Goal: Download file/media

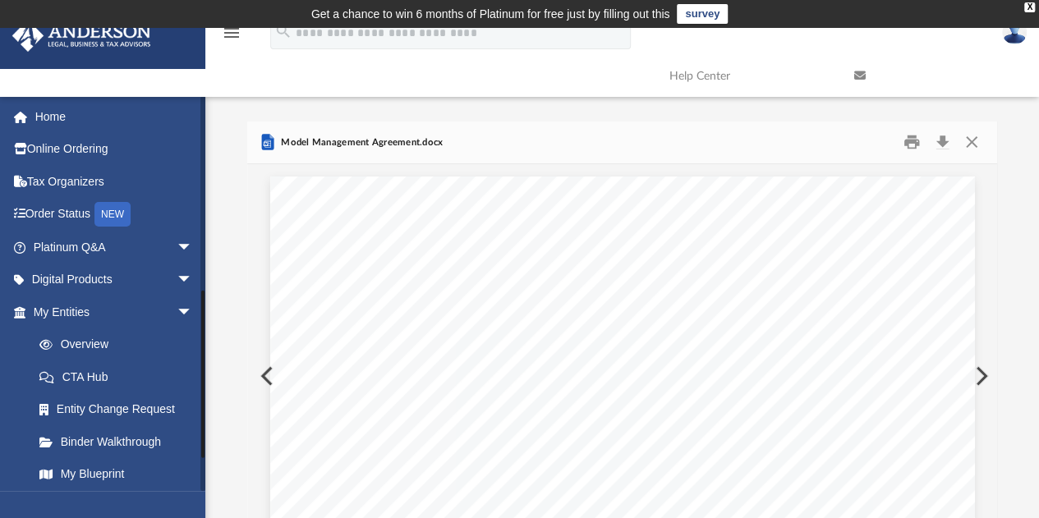
scroll to position [311, 738]
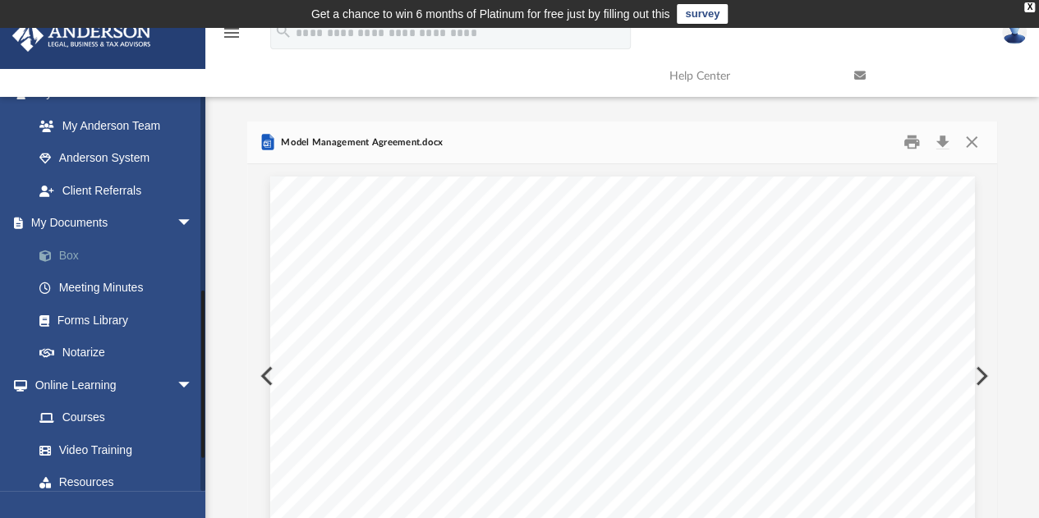
click at [74, 254] on link "Box" at bounding box center [120, 255] width 195 height 33
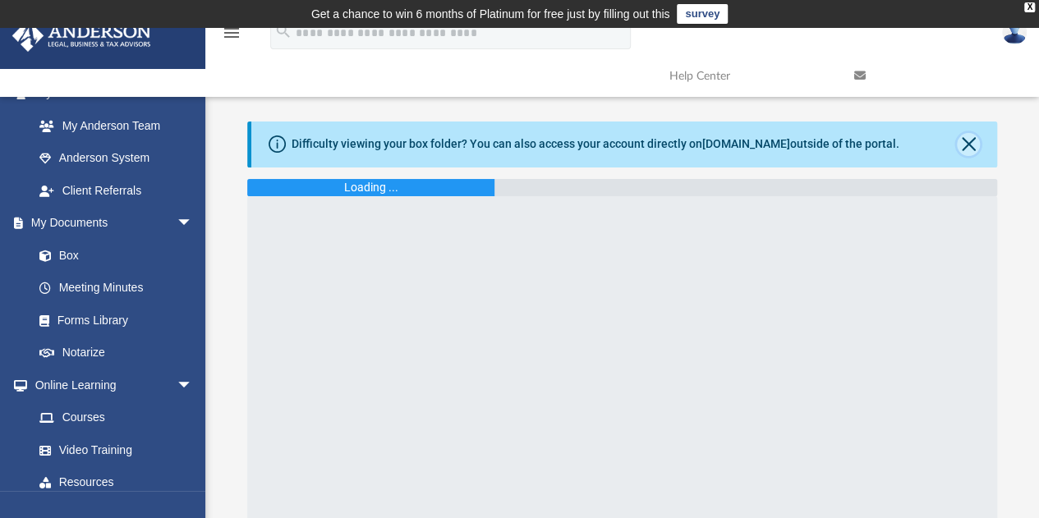
click at [960, 143] on button "Close" at bounding box center [968, 144] width 23 height 23
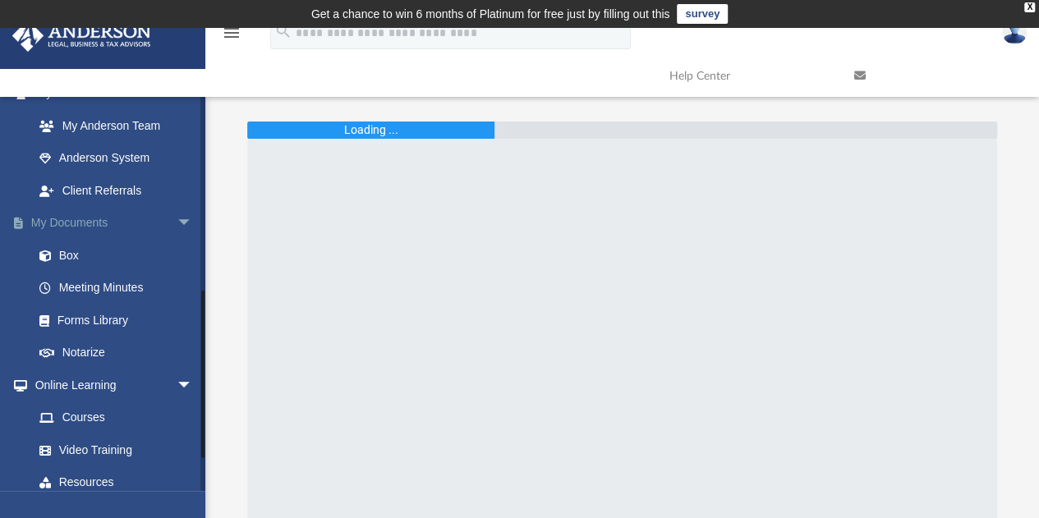
click at [75, 223] on link "My Documents arrow_drop_down" at bounding box center [115, 223] width 206 height 33
click at [81, 190] on link "Client Referrals" at bounding box center [120, 190] width 195 height 33
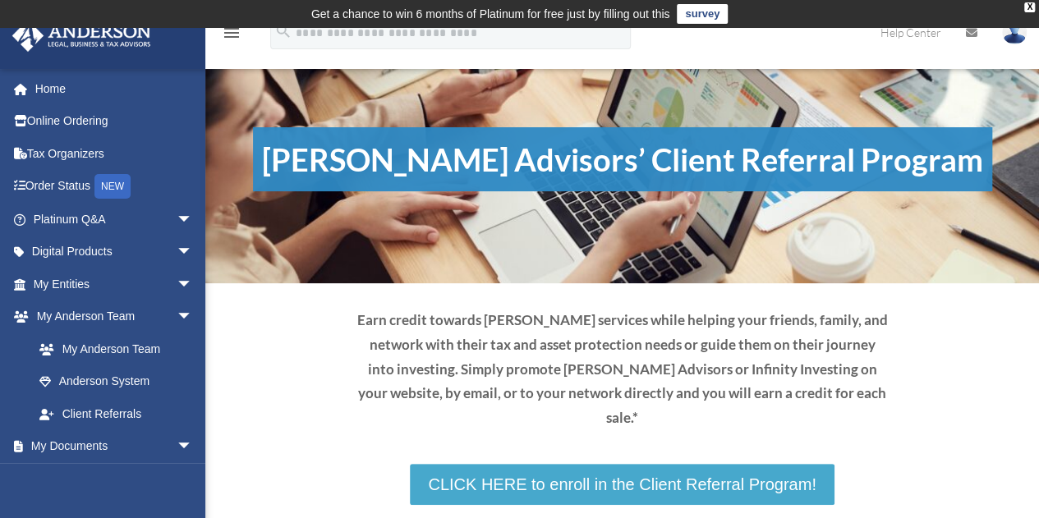
click at [585, 464] on link "CLICK HERE to enroll in the Client Referral Program!" at bounding box center [622, 484] width 424 height 41
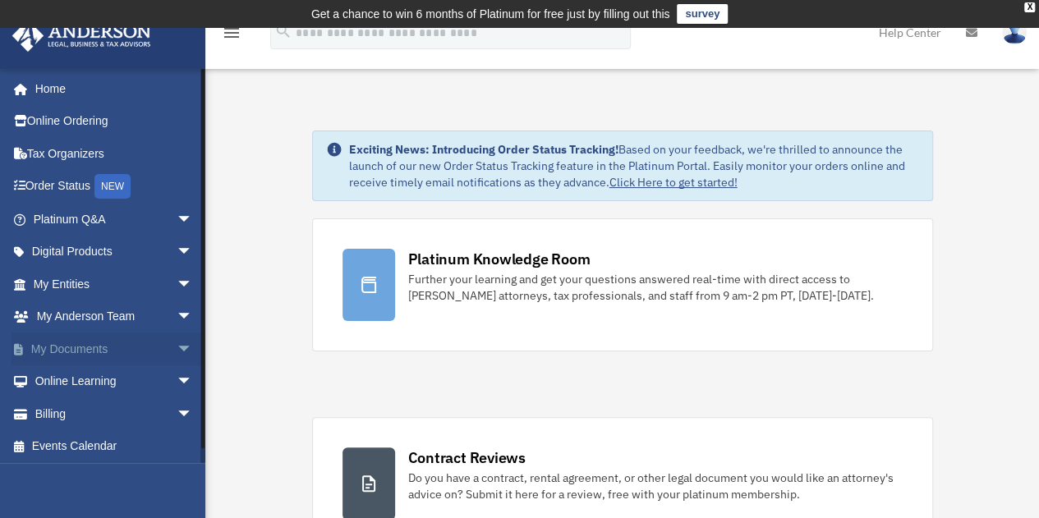
scroll to position [2, 0]
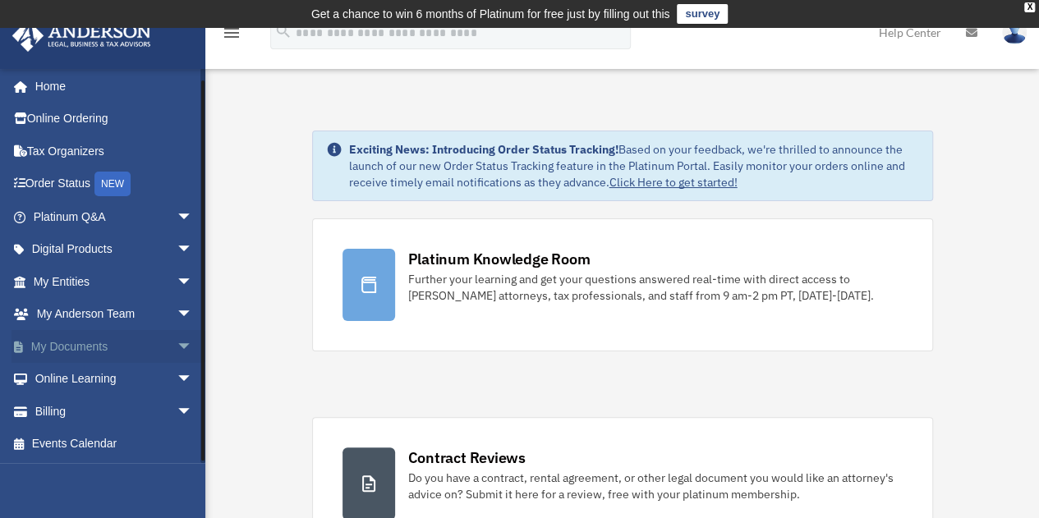
click at [177, 343] on span "arrow_drop_down" at bounding box center [193, 347] width 33 height 34
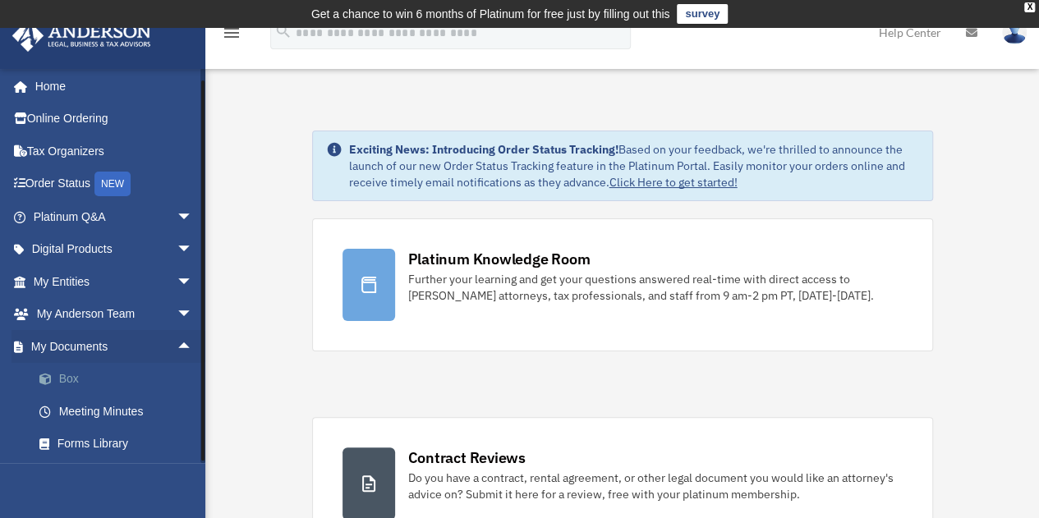
click at [76, 375] on link "Box" at bounding box center [120, 379] width 195 height 33
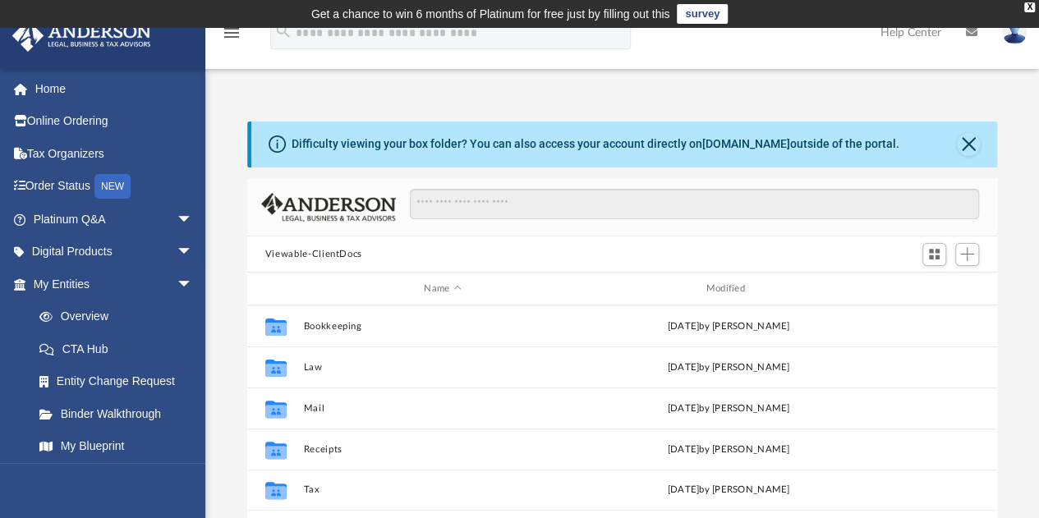
scroll to position [361, 738]
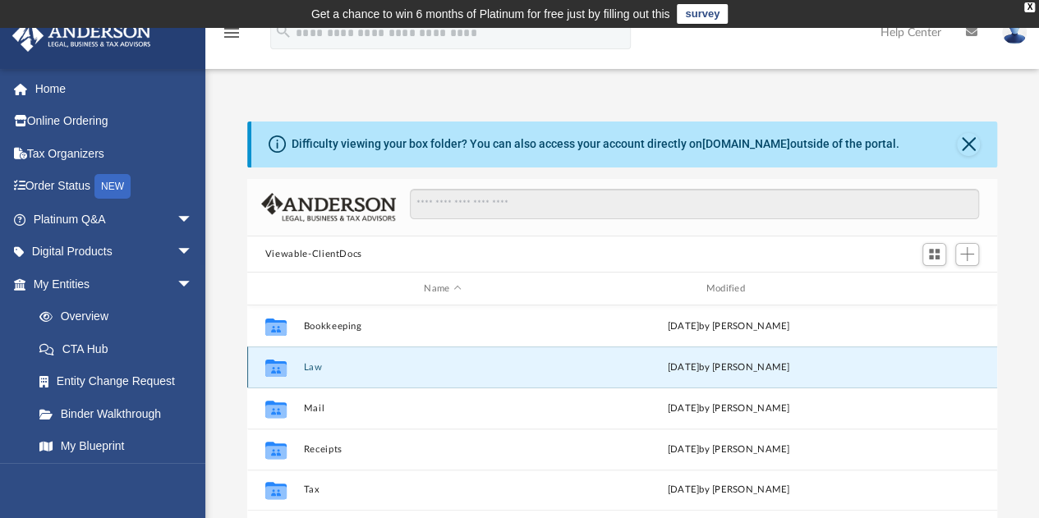
click at [319, 369] on button "Law" at bounding box center [442, 367] width 279 height 11
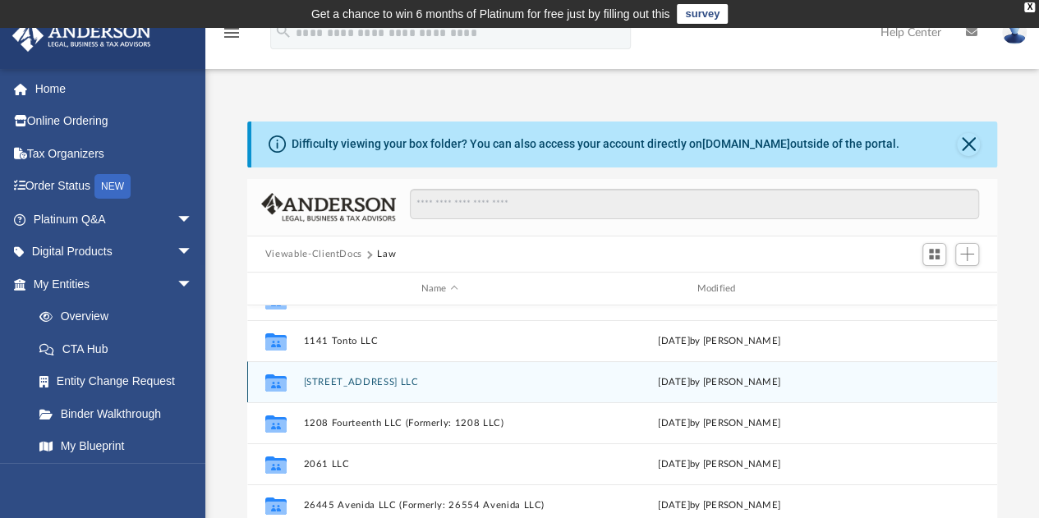
scroll to position [71, 0]
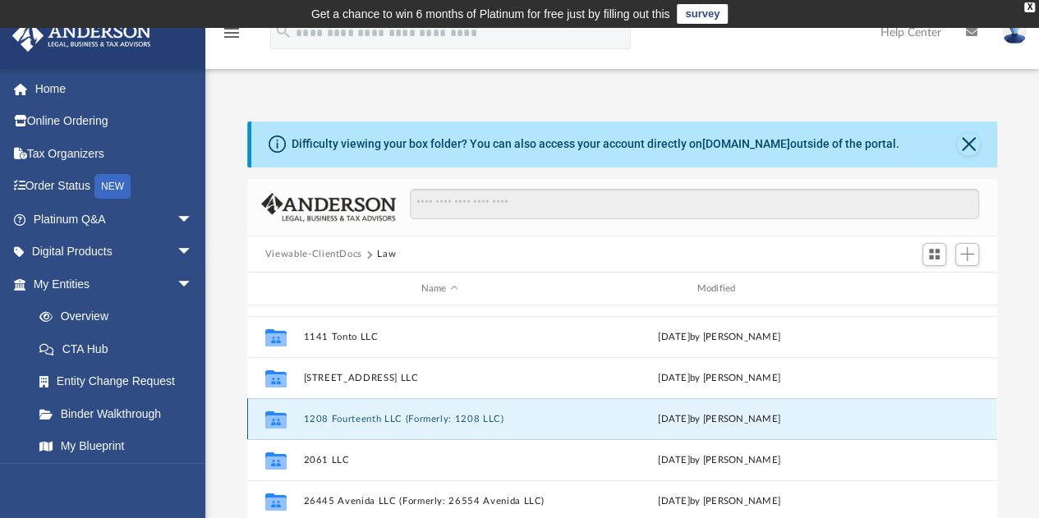
click at [345, 418] on button "1208 Fourteenth LLC (Formerly: 1208 LLC)" at bounding box center [439, 419] width 273 height 11
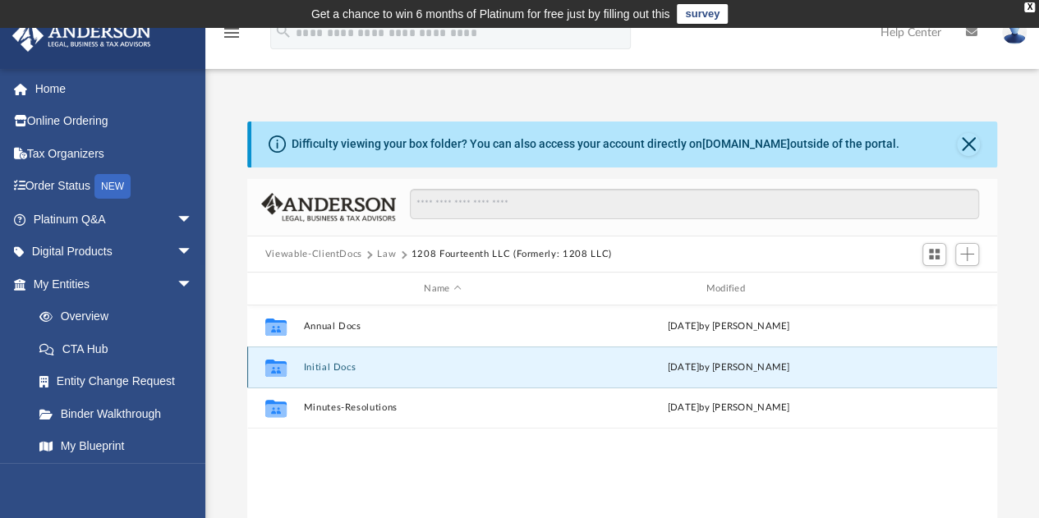
click at [319, 365] on button "Initial Docs" at bounding box center [442, 367] width 279 height 11
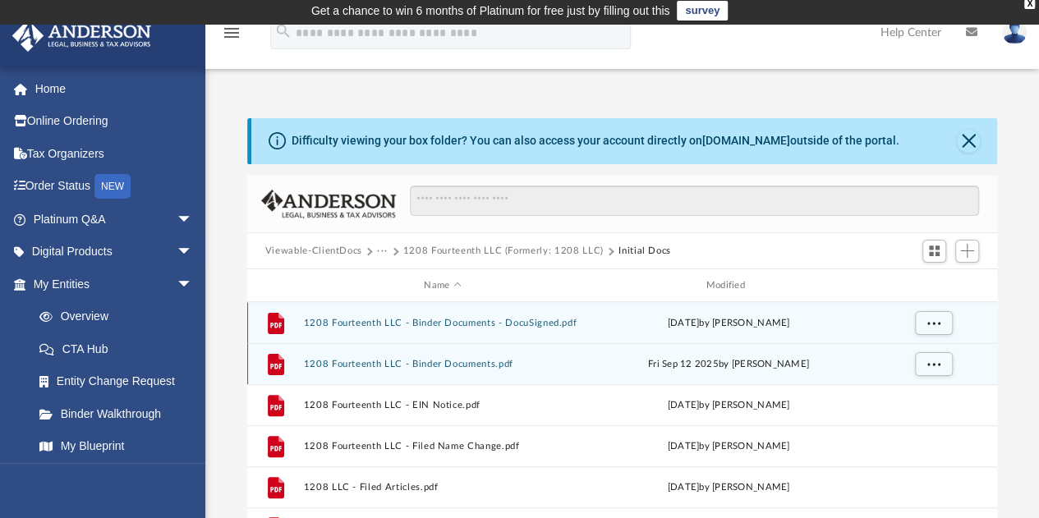
scroll to position [4, 0]
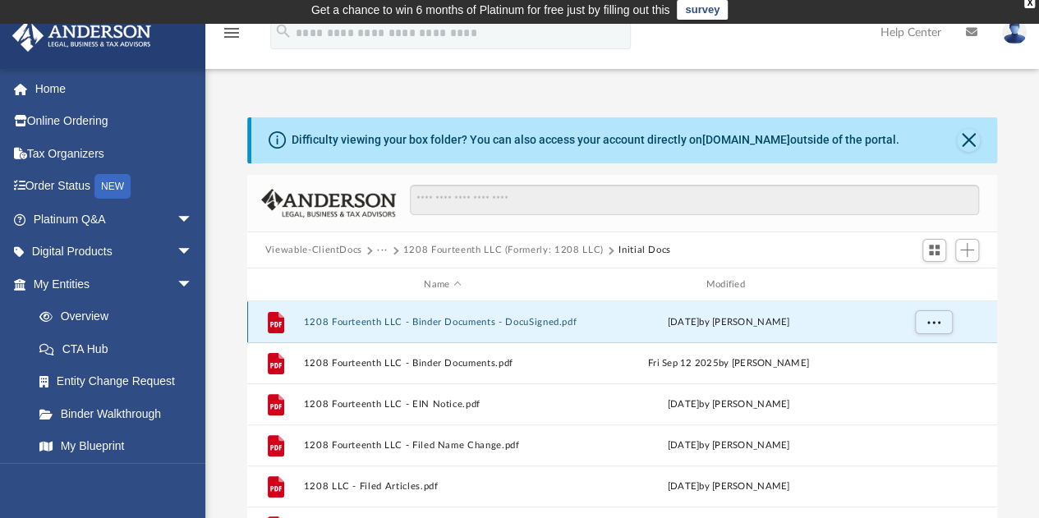
click at [324, 324] on button "1208 Fourteenth LLC - Binder Documents - DocuSigned.pdf" at bounding box center [442, 322] width 279 height 11
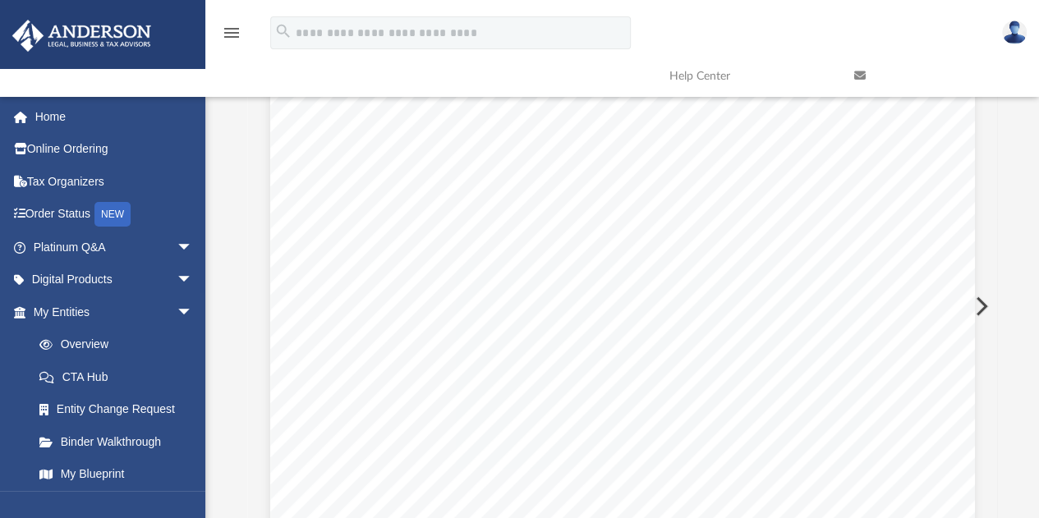
scroll to position [35340, 0]
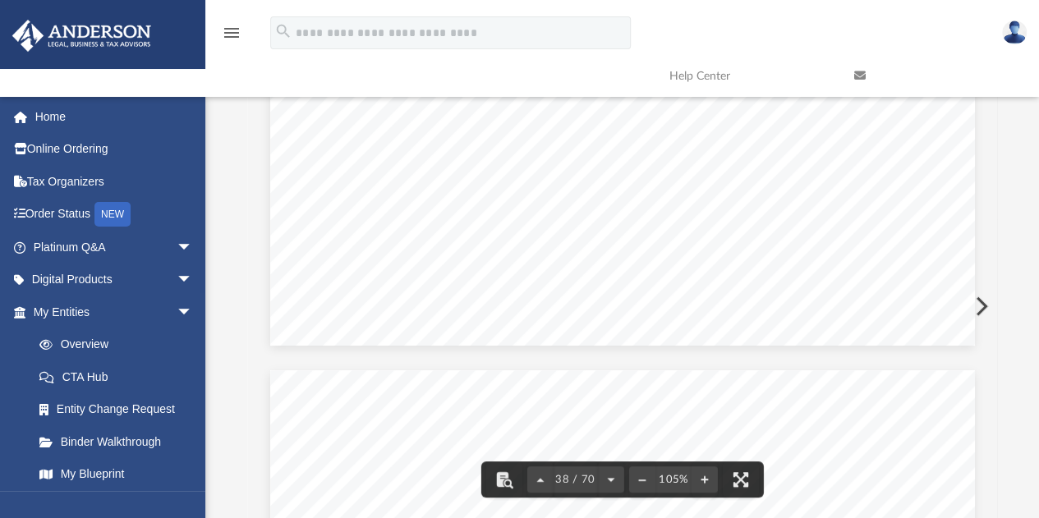
drag, startPoint x: 991, startPoint y: 321, endPoint x: 994, endPoint y: 369, distance: 47.8
click at [994, 369] on div "Operating Agreement of 1208 Fourteenth LLC Page 20 of 39 the Members determine …" at bounding box center [622, 306] width 751 height 424
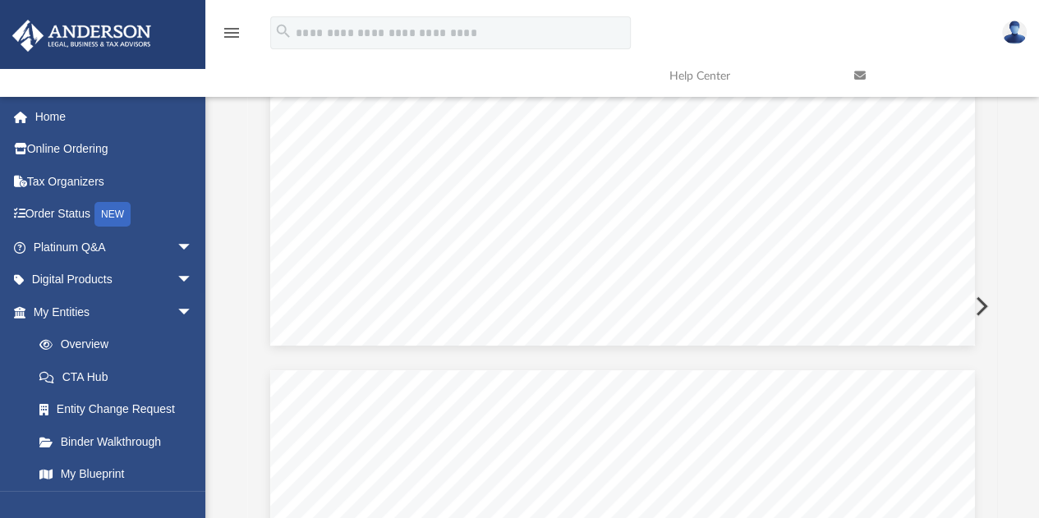
click at [991, 327] on button "Preview" at bounding box center [980, 306] width 36 height 46
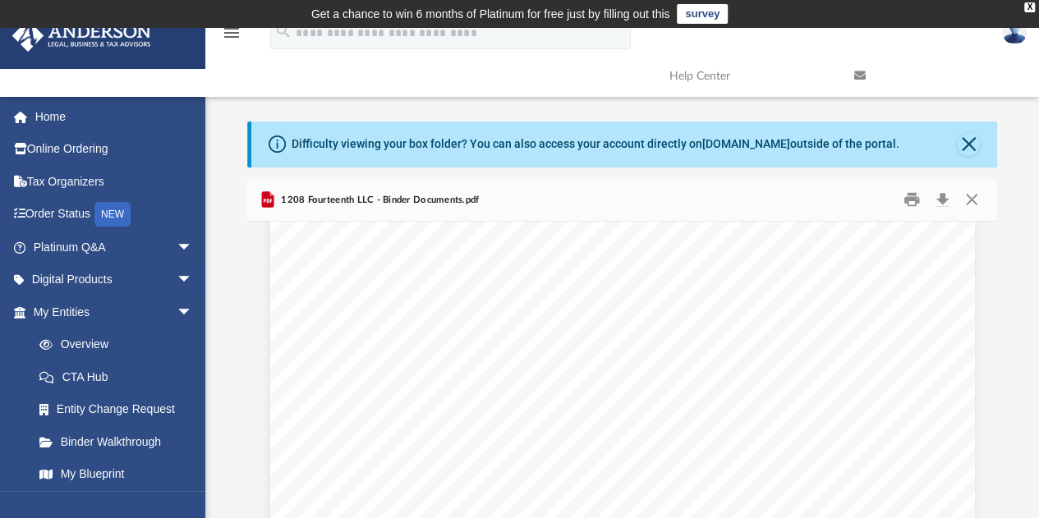
scroll to position [61107, 0]
click at [966, 146] on button "Close" at bounding box center [968, 144] width 23 height 23
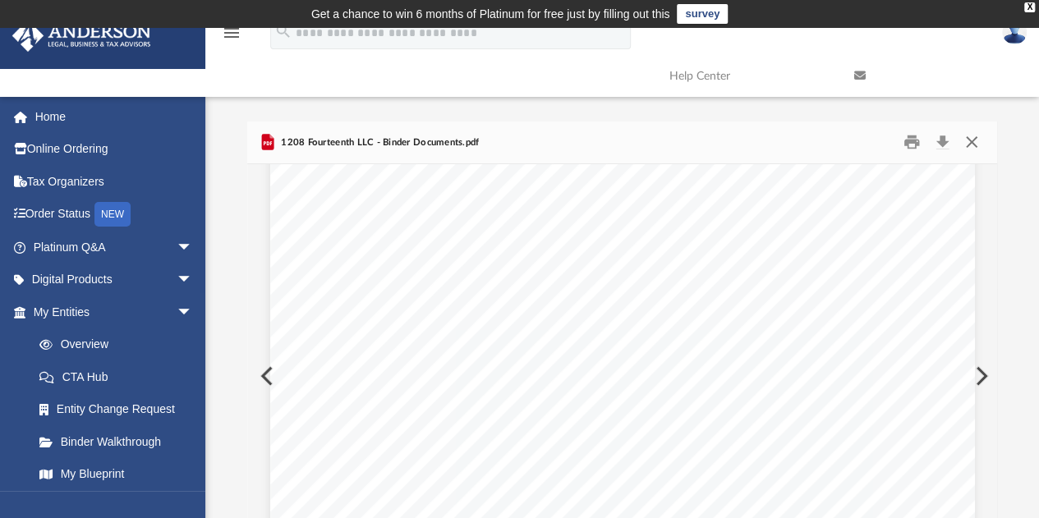
click at [974, 140] on button "Close" at bounding box center [972, 142] width 30 height 25
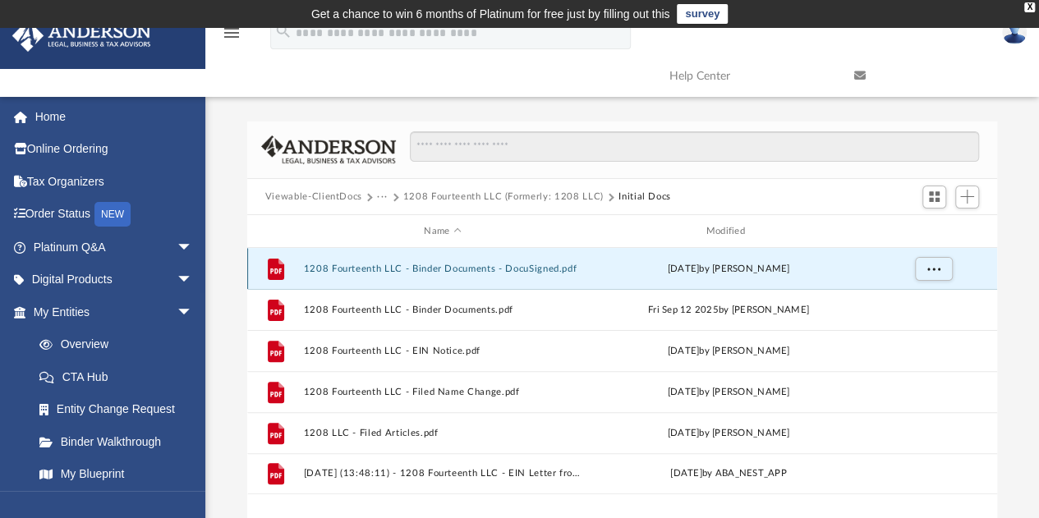
click at [501, 272] on button "1208 Fourteenth LLC - Binder Documents - DocuSigned.pdf" at bounding box center [442, 269] width 279 height 11
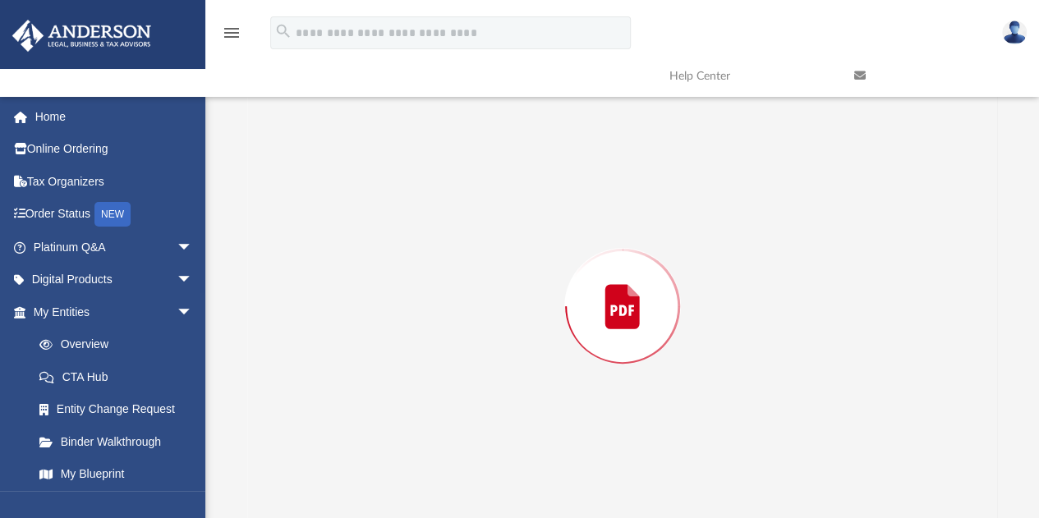
scroll to position [34667, 0]
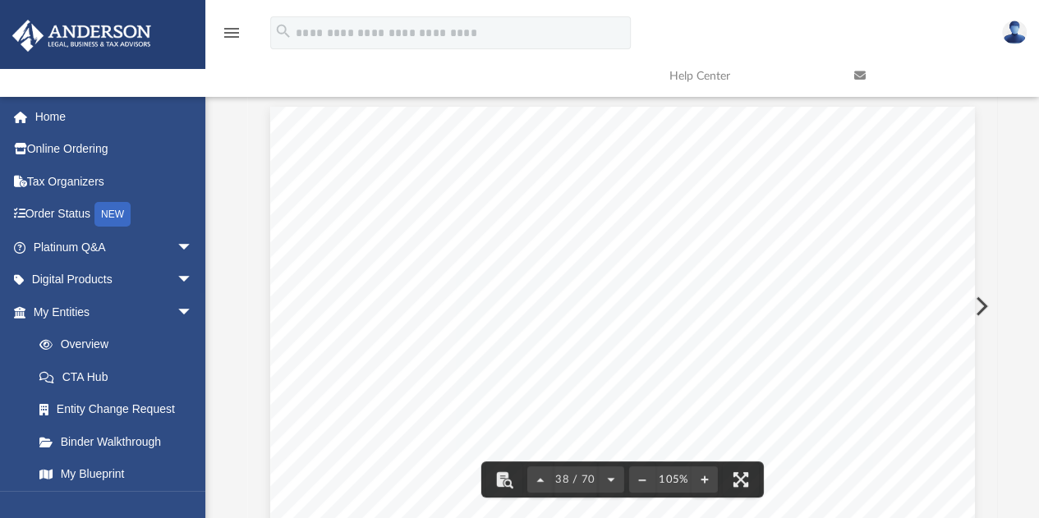
drag, startPoint x: 992, startPoint y: 318, endPoint x: 992, endPoint y: 403, distance: 85.4
click at [992, 403] on div "Operating Agreement of 1208 Fourteenth LLC Page 25 of 39 Section 15.03 Beginnin…" at bounding box center [622, 306] width 751 height 424
drag, startPoint x: 990, startPoint y: 315, endPoint x: 992, endPoint y: 356, distance: 41.1
click at [992, 356] on div "Operating Agreement of 1208 Fourteenth LLC Page 25 of 39 Section 15.03 Beginnin…" at bounding box center [622, 306] width 751 height 424
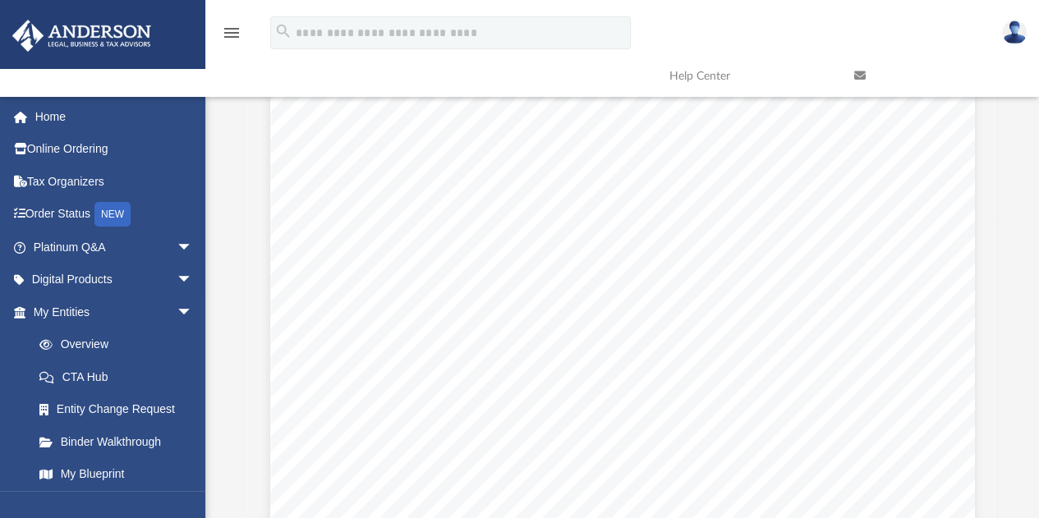
scroll to position [49804, 0]
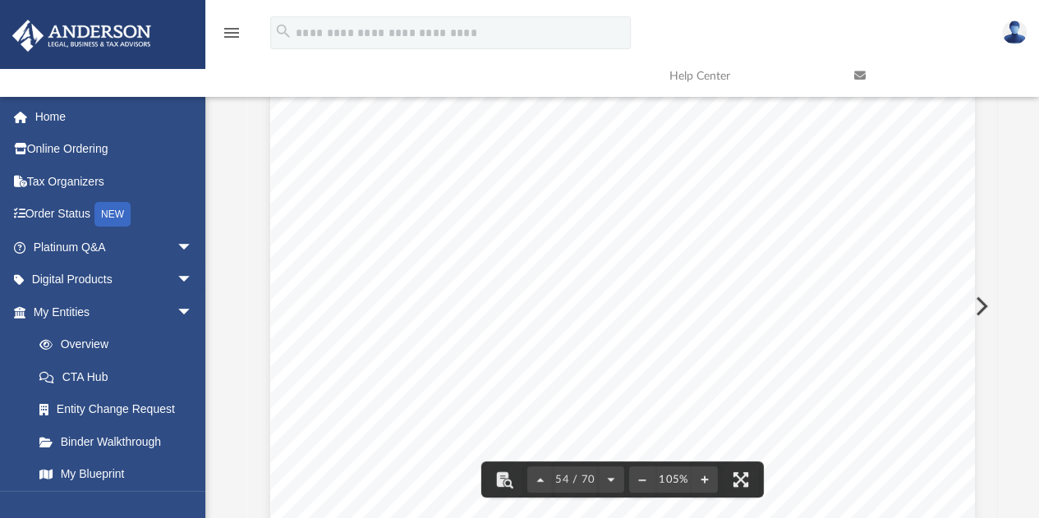
click at [989, 430] on div "Scroll to top vertical_align_top" at bounding box center [993, 431] width 35 height 35
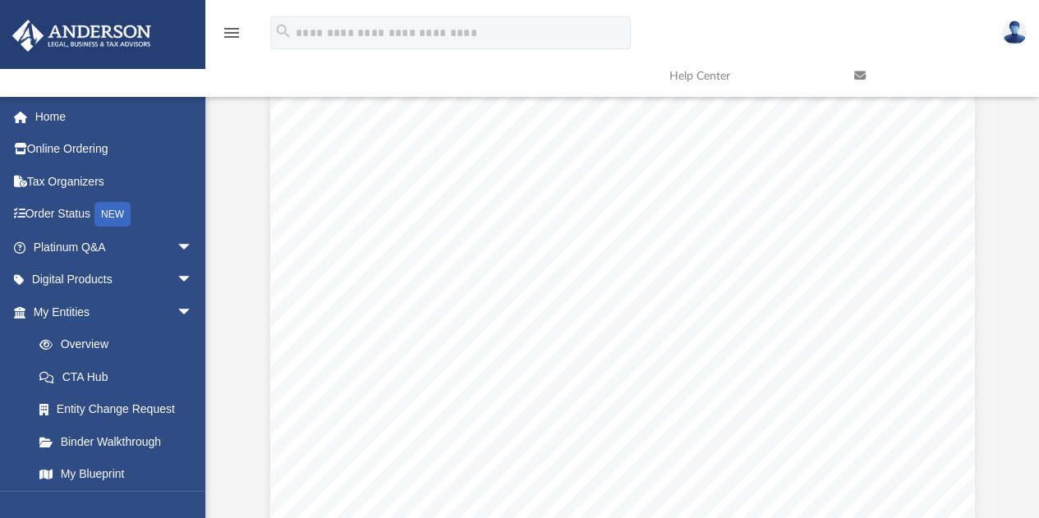
click at [989, 430] on div "Scroll to top vertical_align_top" at bounding box center [993, 431] width 35 height 35
click at [993, 425] on div "Scroll to top vertical_align_top" at bounding box center [993, 431] width 35 height 35
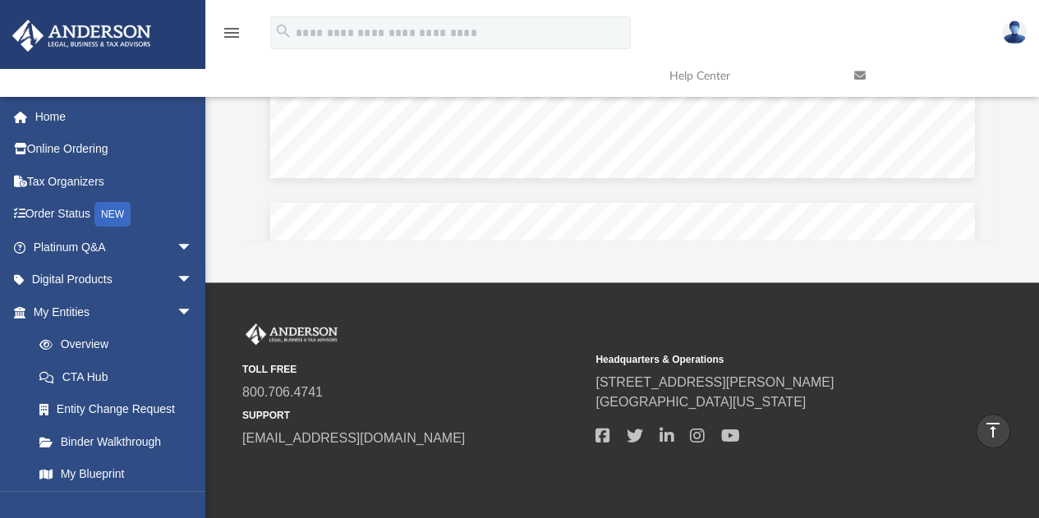
scroll to position [46147, 0]
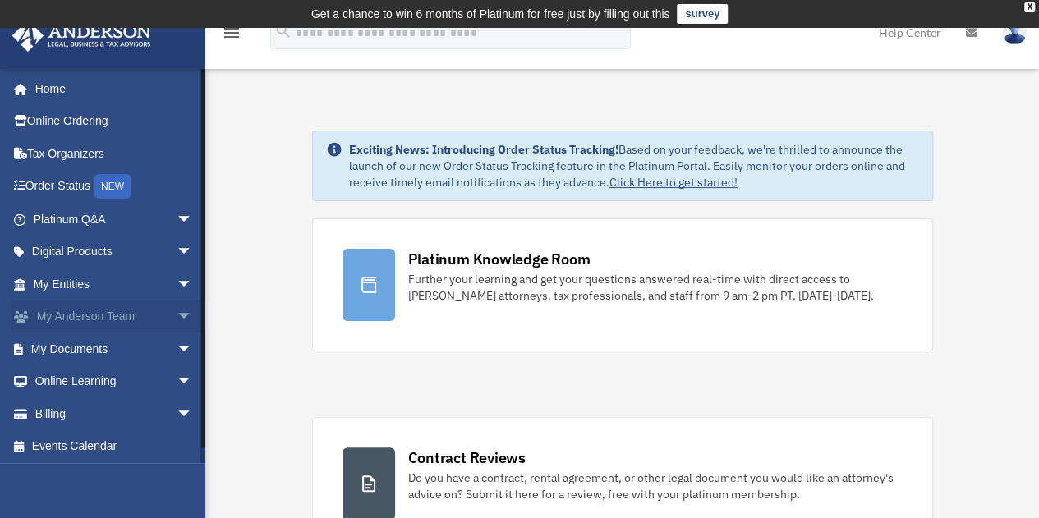
scroll to position [2, 0]
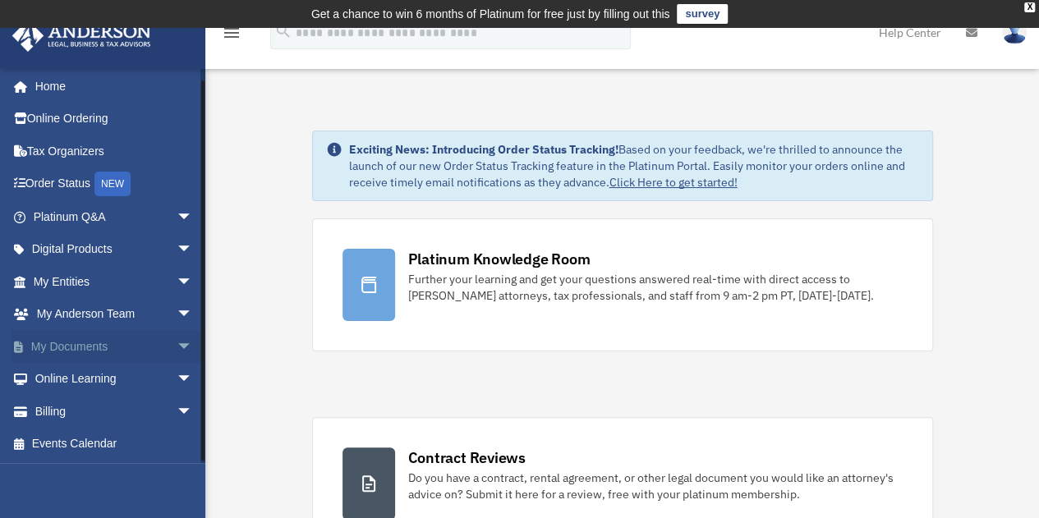
click at [101, 354] on link "My Documents arrow_drop_down" at bounding box center [115, 346] width 206 height 33
click at [108, 349] on link "My Documents arrow_drop_down" at bounding box center [115, 346] width 206 height 33
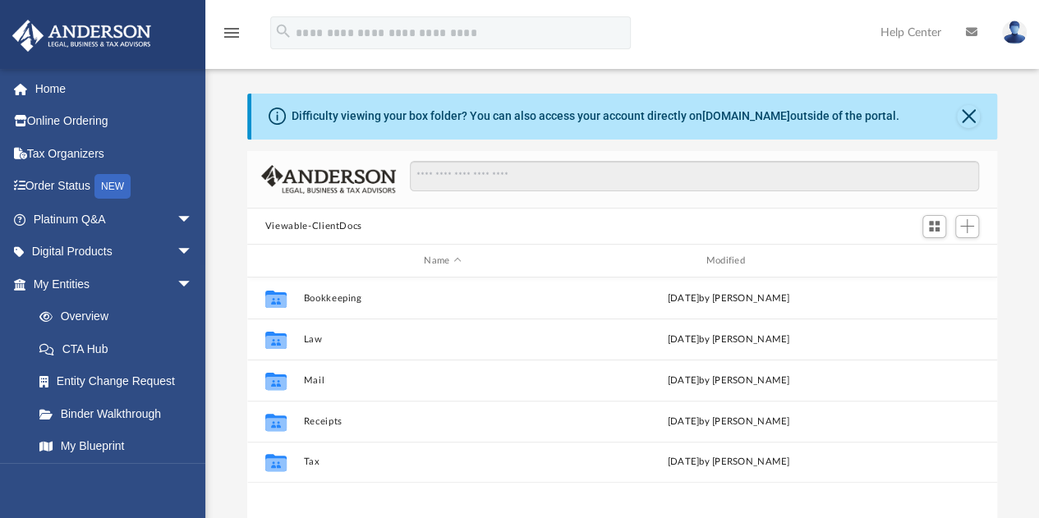
scroll to position [361, 738]
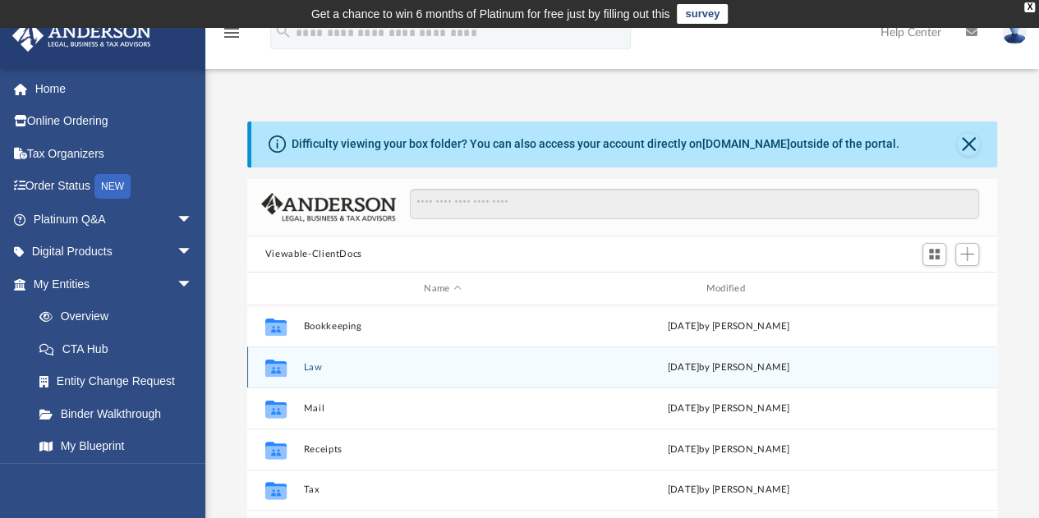
click at [394, 372] on button "Law" at bounding box center [442, 367] width 279 height 11
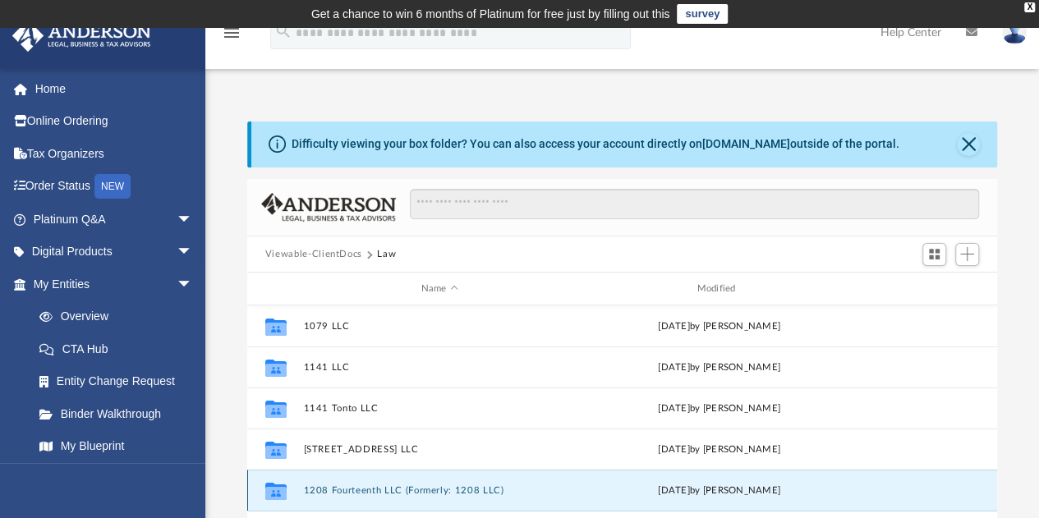
click at [441, 489] on button "1208 Fourteenth LLC (Formerly: 1208 LLC)" at bounding box center [439, 491] width 273 height 11
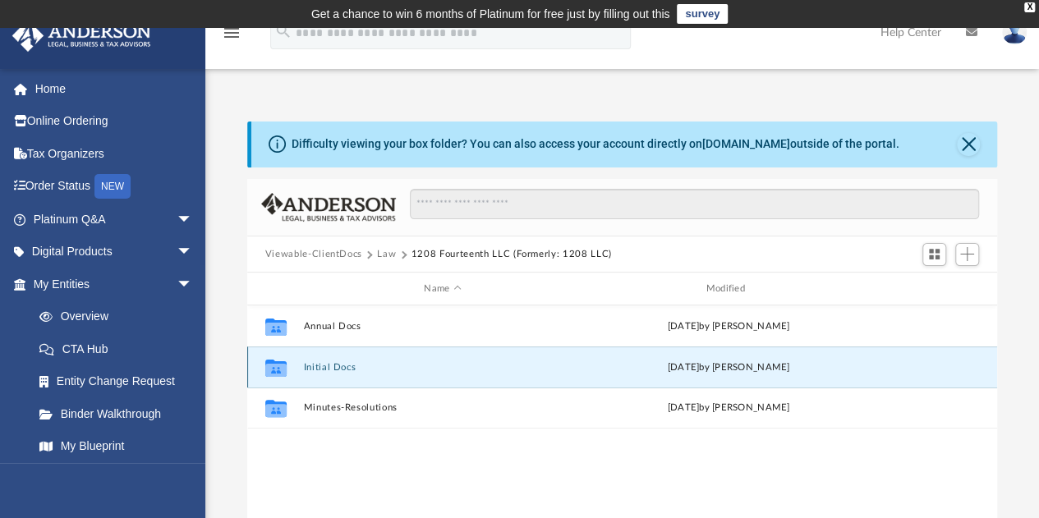
click at [380, 364] on button "Initial Docs" at bounding box center [442, 367] width 279 height 11
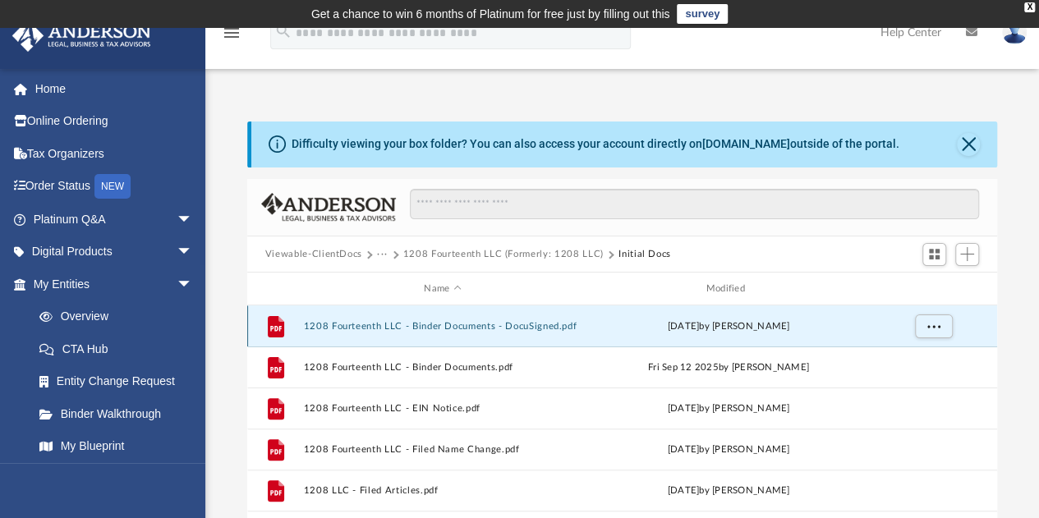
click at [442, 326] on button "1208 Fourteenth LLC - Binder Documents - DocuSigned.pdf" at bounding box center [442, 326] width 279 height 11
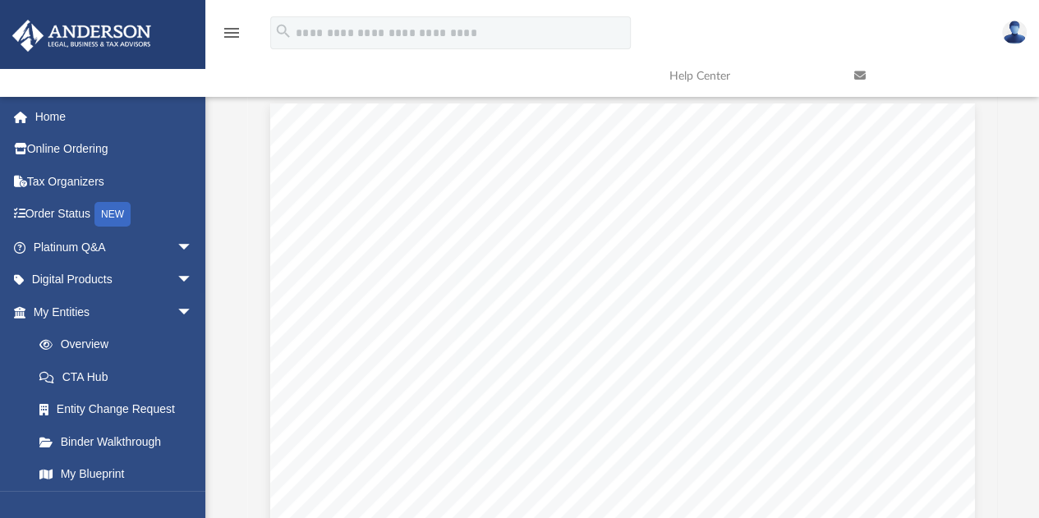
scroll to position [48652, 0]
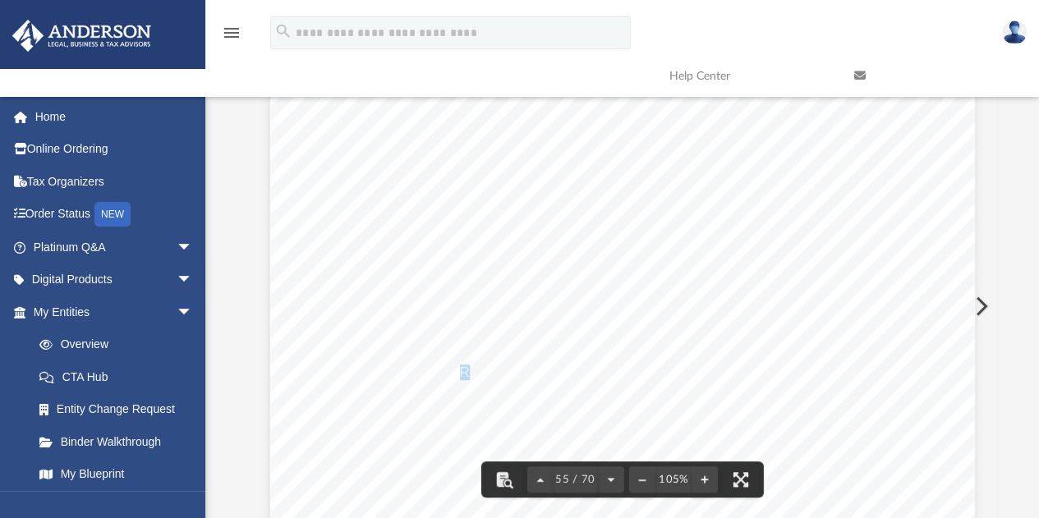
drag, startPoint x: 820, startPoint y: 421, endPoint x: 458, endPoint y: 375, distance: 364.4
click at [458, 375] on span "NOW, THEREFORE, BE IT RESOLVED, that the Company hereby adopts the following" at bounding box center [621, 373] width 538 height 14
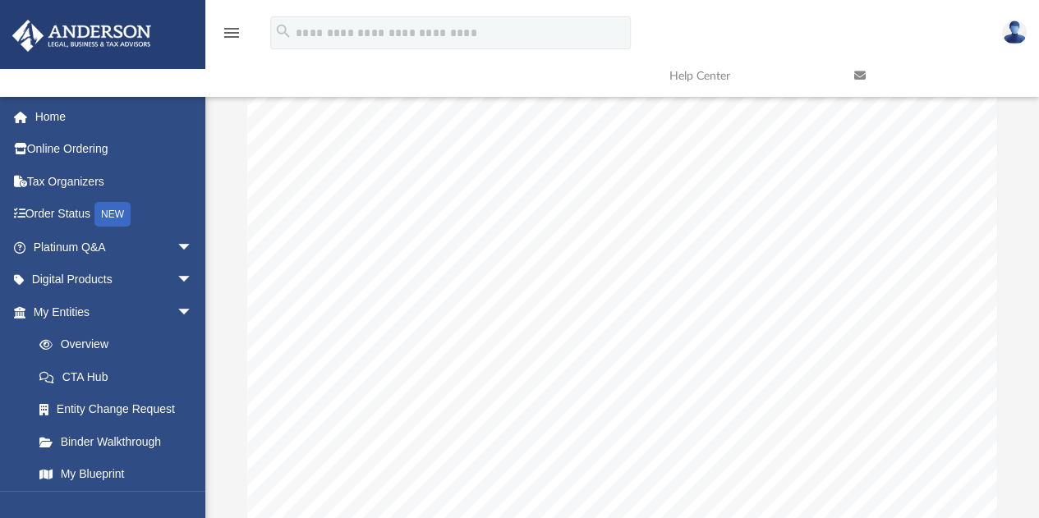
scroll to position [63864, 0]
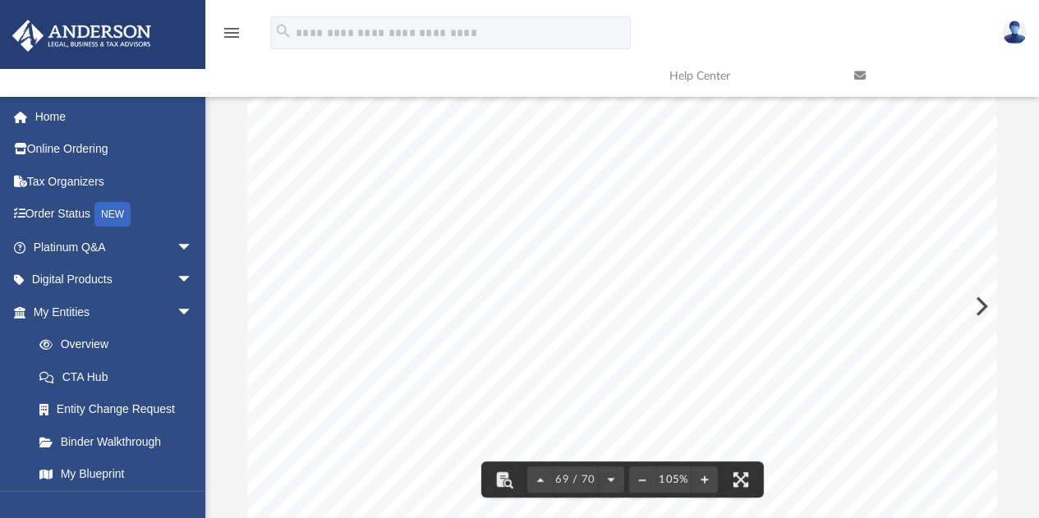
click at [532, 318] on div "1 100 1208 Fourteenth LLC A n Arizona Limited Liability Company Ten Keys LLC On…" at bounding box center [703, 306] width 912 height 705
click at [549, 315] on div "1 100 1208 Fourteenth LLC A n Arizona Limited Liability Company Ten Keys LLC On…" at bounding box center [703, 306] width 912 height 705
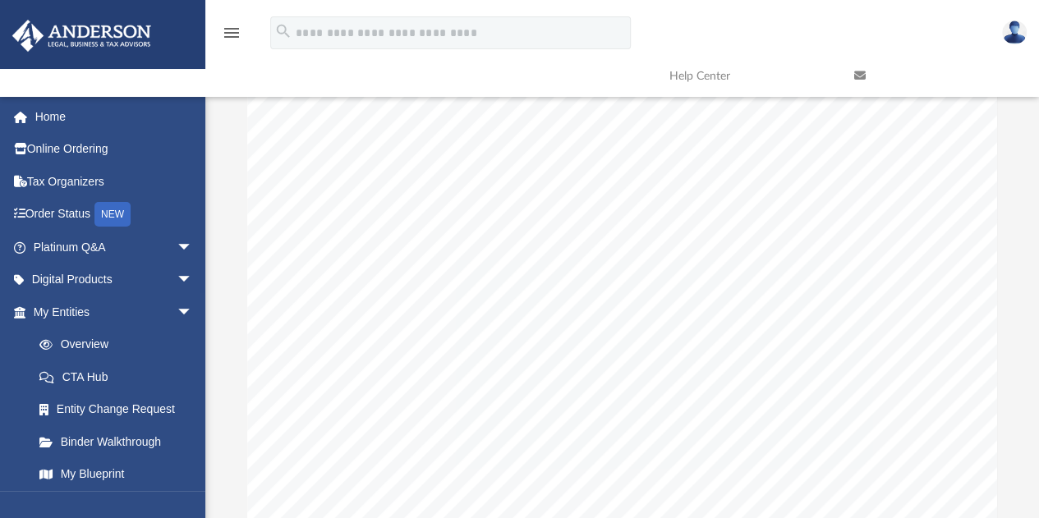
scroll to position [63918, 0]
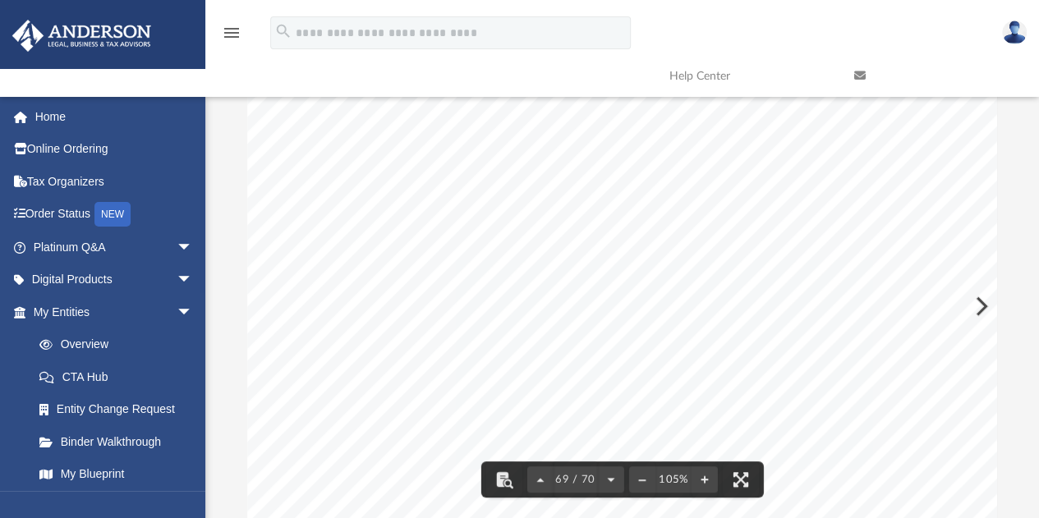
drag, startPoint x: 549, startPoint y: 315, endPoint x: 531, endPoint y: 375, distance: 63.4
click at [531, 375] on div "1 100 1208 Fourteenth LLC A n Arizona Limited Liability Company Ten Keys LLC On…" at bounding box center [703, 252] width 912 height 705
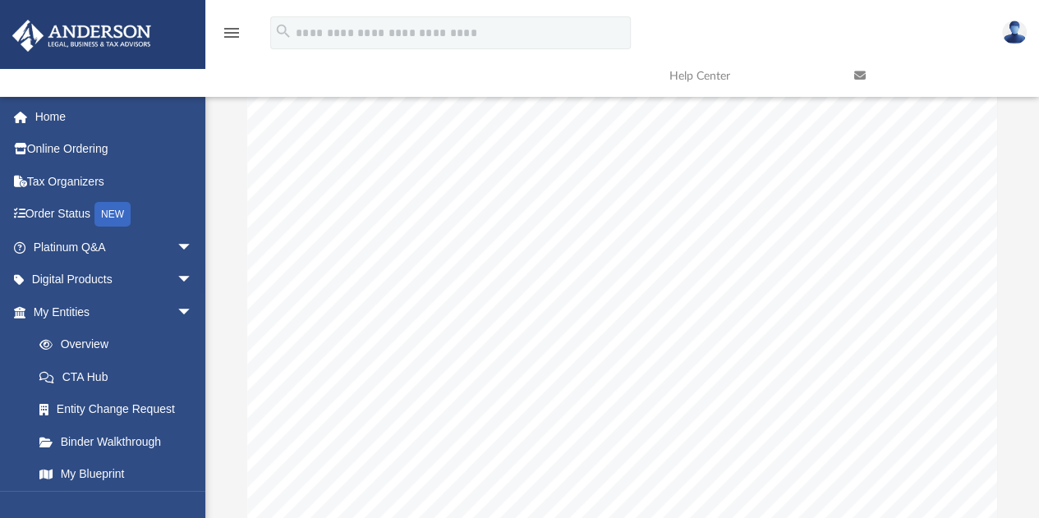
scroll to position [63838, 0]
click at [531, 375] on div "1 100 1208 Fourteenth LLC A n Arizona Limited Liability Company Ten Keys LLC On…" at bounding box center [703, 332] width 912 height 705
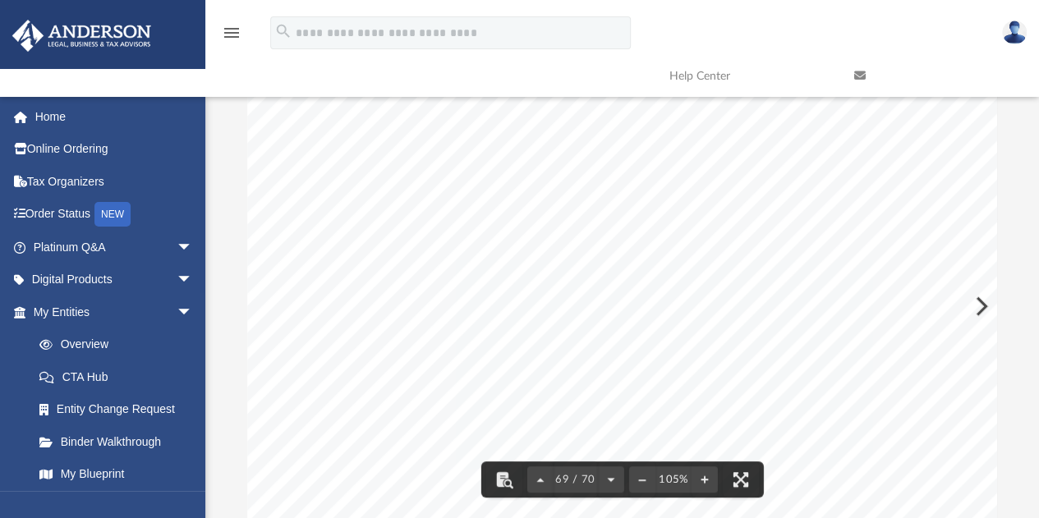
click at [857, 76] on icon at bounding box center [860, 76] width 12 height 12
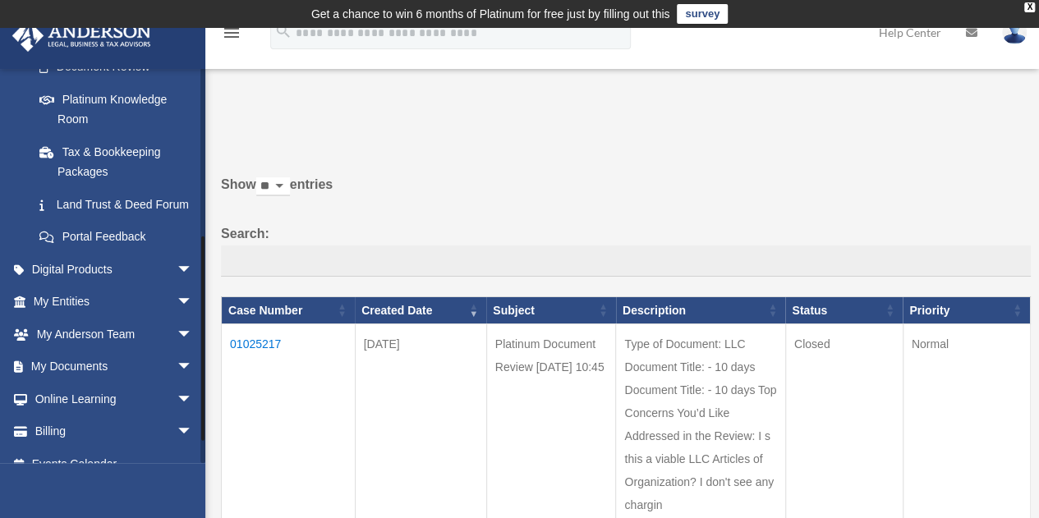
scroll to position [355, 0]
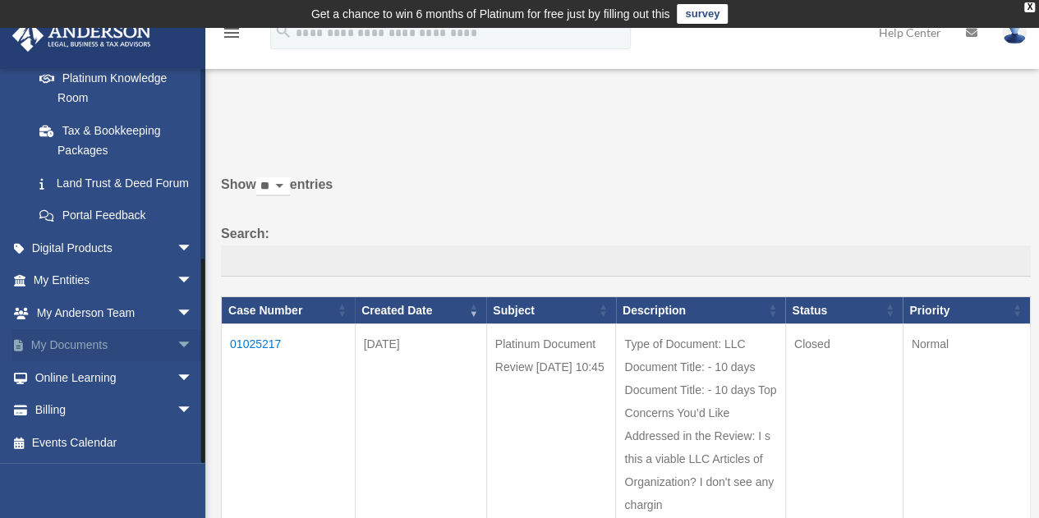
click at [125, 348] on link "My Documents arrow_drop_down" at bounding box center [115, 345] width 206 height 33
click at [177, 347] on span "arrow_drop_down" at bounding box center [193, 346] width 33 height 34
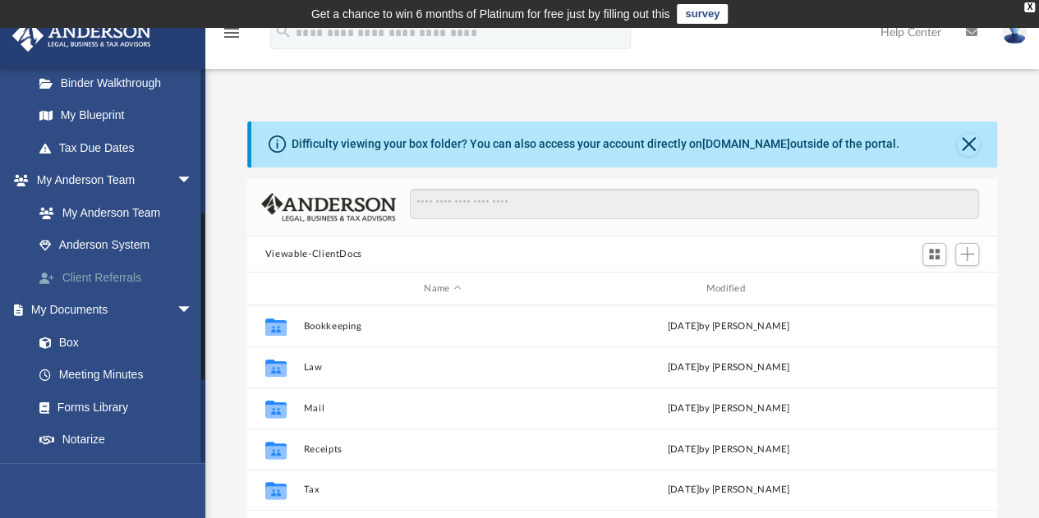
scroll to position [332, 0]
click at [70, 343] on link "Box" at bounding box center [120, 341] width 195 height 33
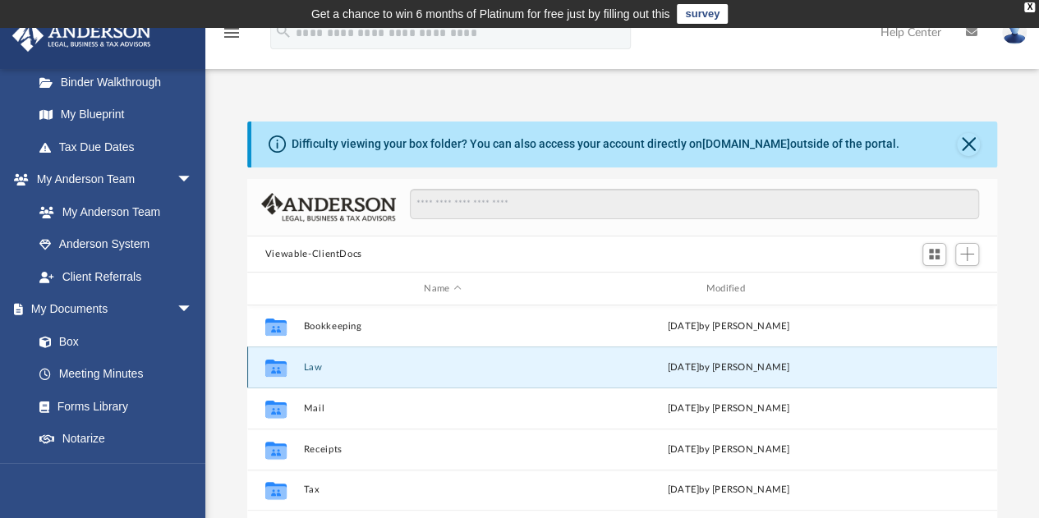
click at [320, 362] on button "Law" at bounding box center [442, 367] width 279 height 11
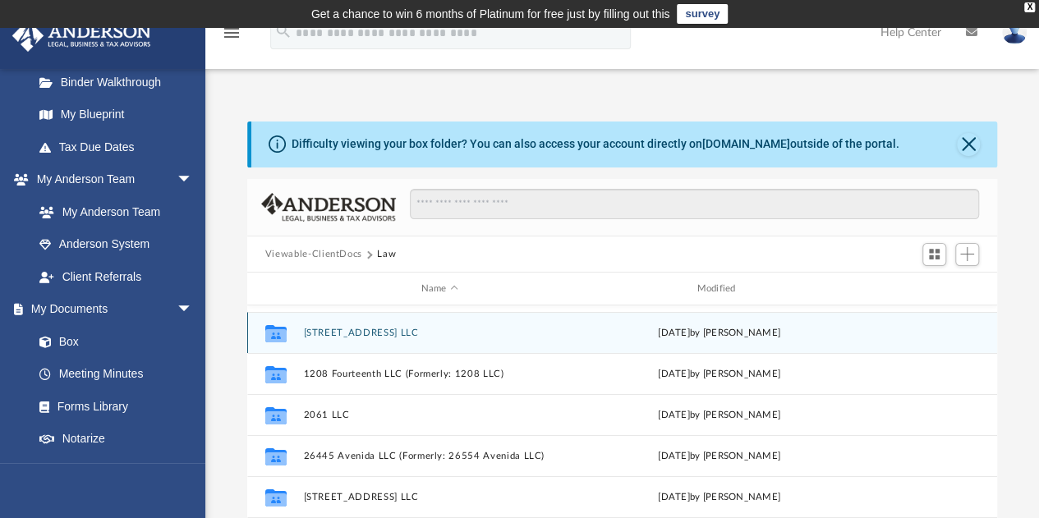
scroll to position [122, 0]
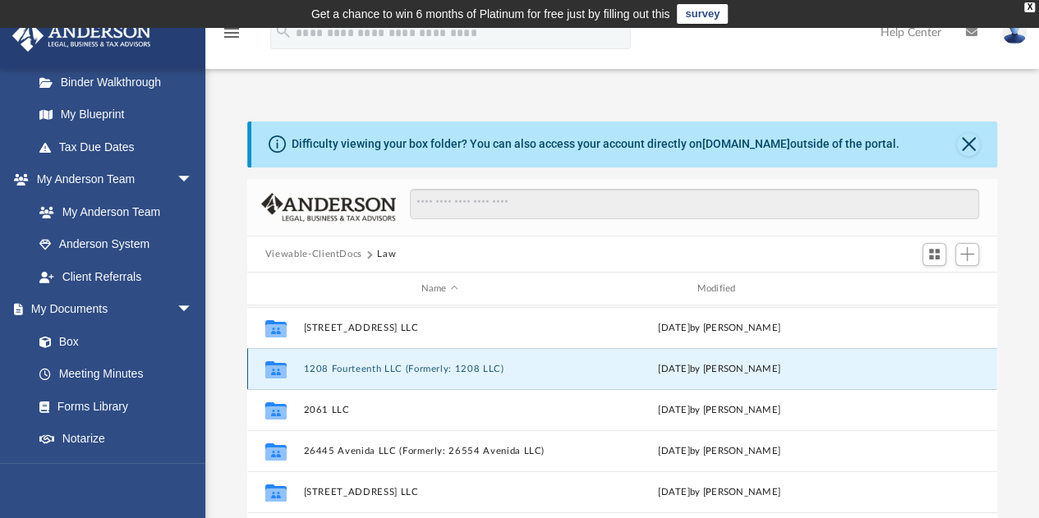
click at [379, 367] on button "1208 Fourteenth LLC (Formerly: 1208 LLC)" at bounding box center [439, 369] width 273 height 11
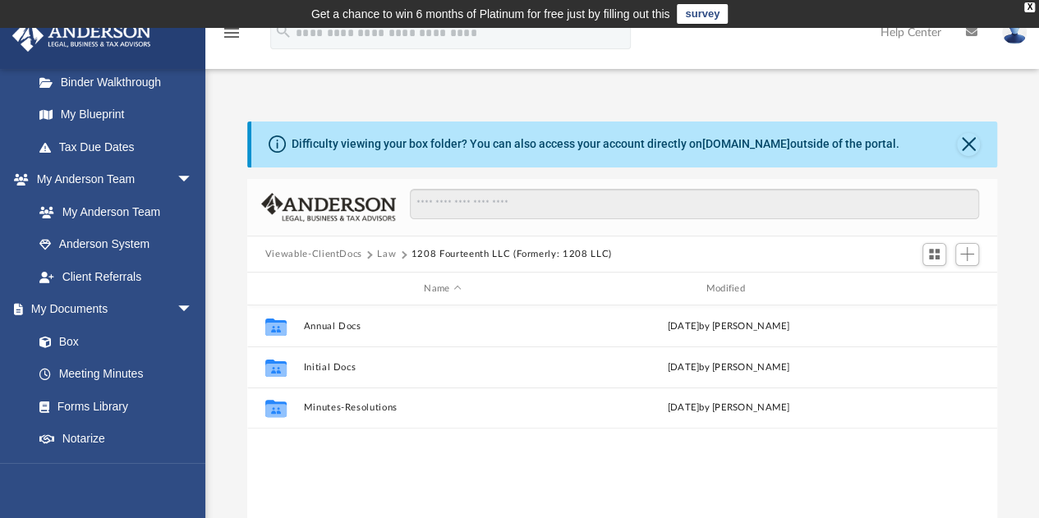
scroll to position [0, 0]
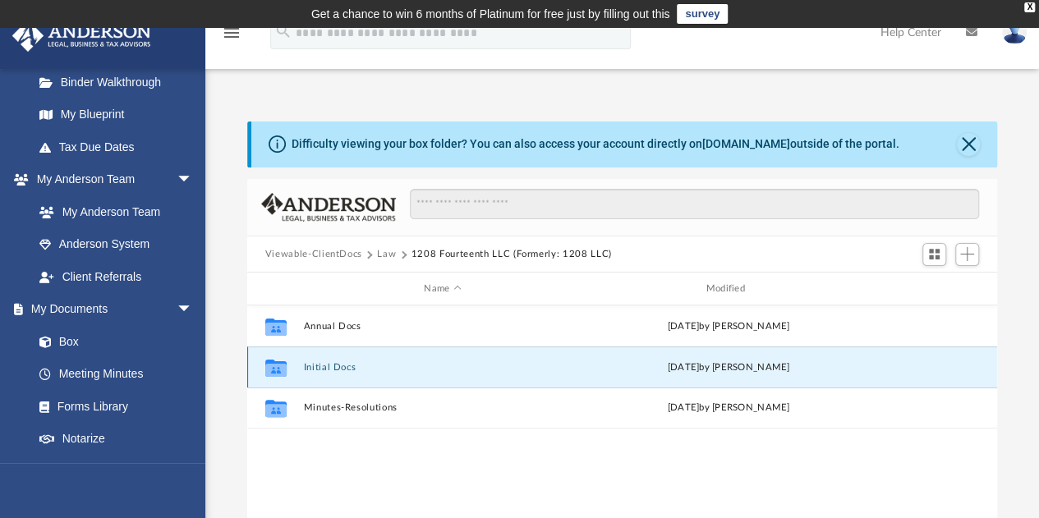
click at [352, 362] on button "Initial Docs" at bounding box center [442, 367] width 279 height 11
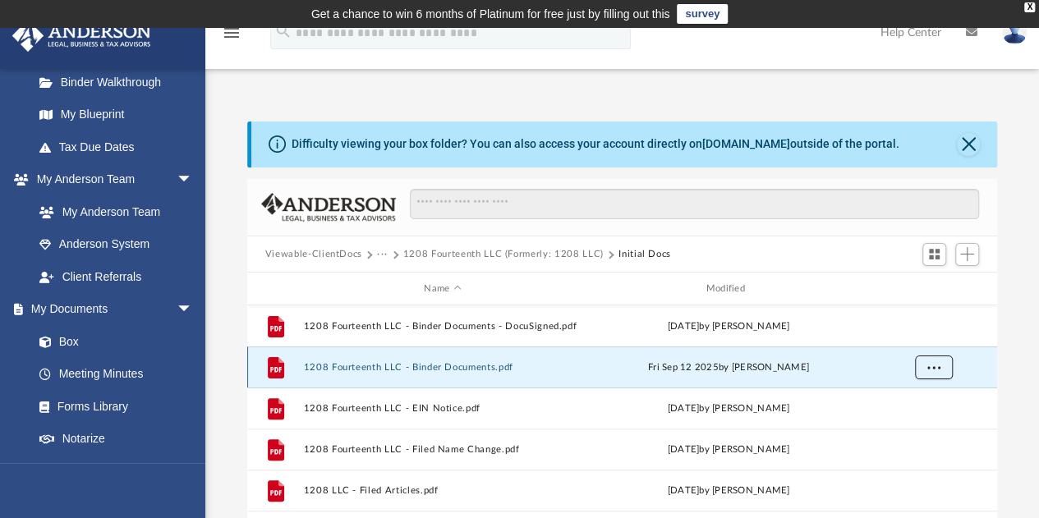
click at [935, 364] on span "More options" at bounding box center [933, 367] width 13 height 9
click at [924, 426] on li "Download" at bounding box center [919, 426] width 48 height 17
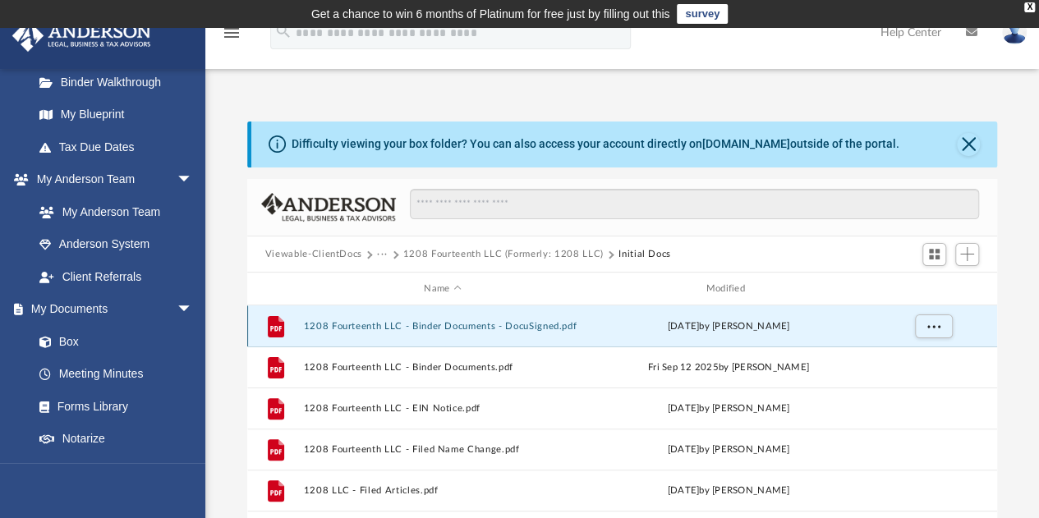
click at [360, 322] on button "1208 Fourteenth LLC - Binder Documents - DocuSigned.pdf" at bounding box center [442, 326] width 279 height 11
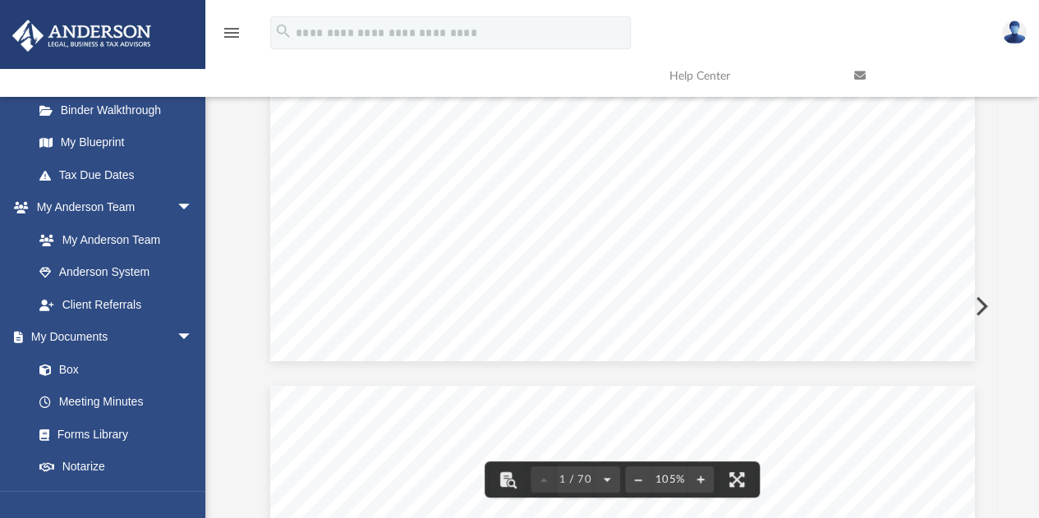
scroll to position [297, 0]
click at [991, 101] on link at bounding box center [934, 76] width 185 height 65
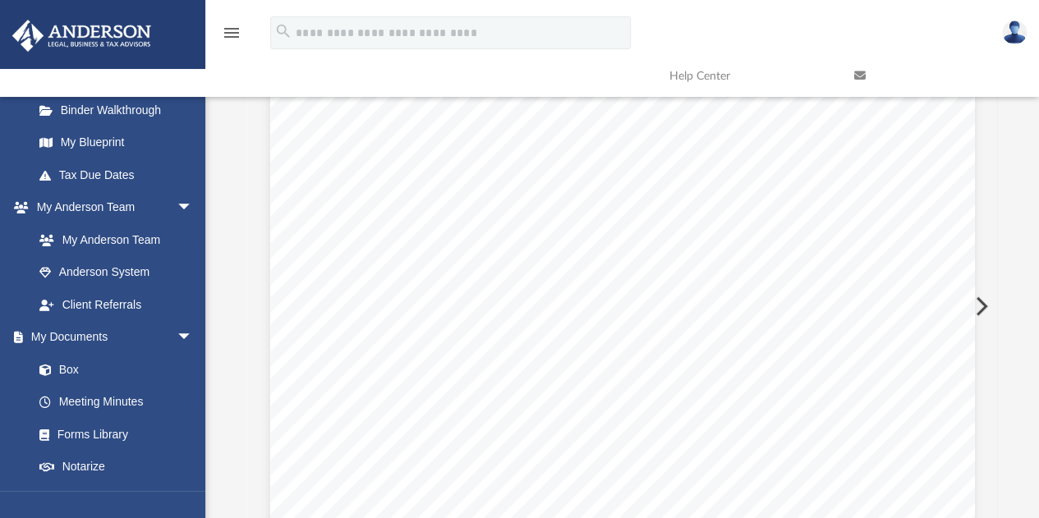
click at [991, 101] on link at bounding box center [934, 76] width 185 height 65
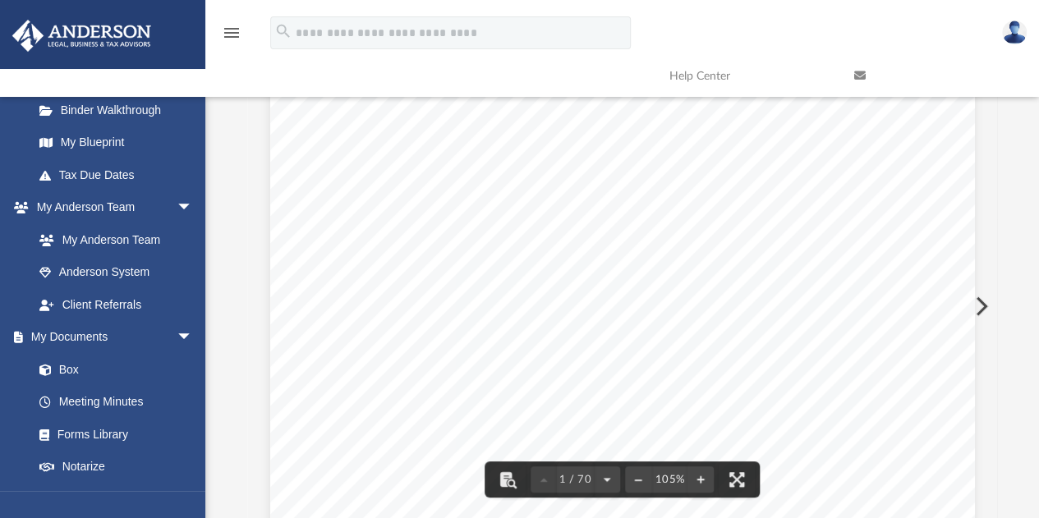
click at [993, 99] on link at bounding box center [934, 76] width 185 height 65
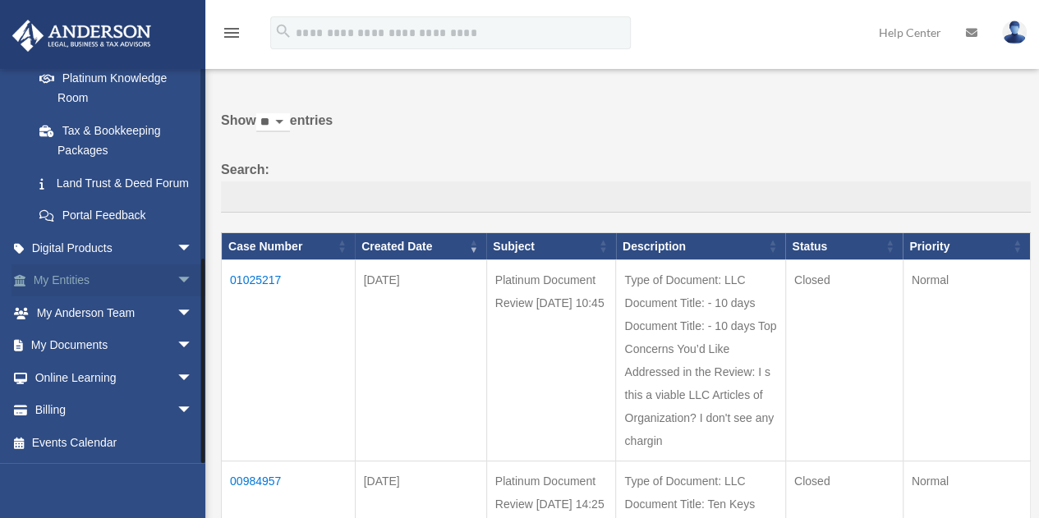
scroll to position [65, 0]
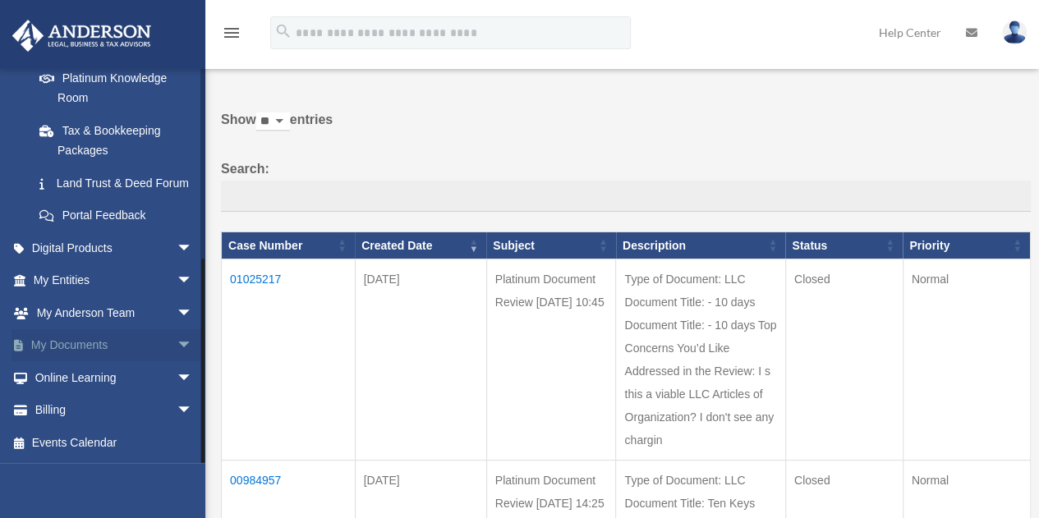
click at [177, 343] on span "arrow_drop_down" at bounding box center [193, 346] width 33 height 34
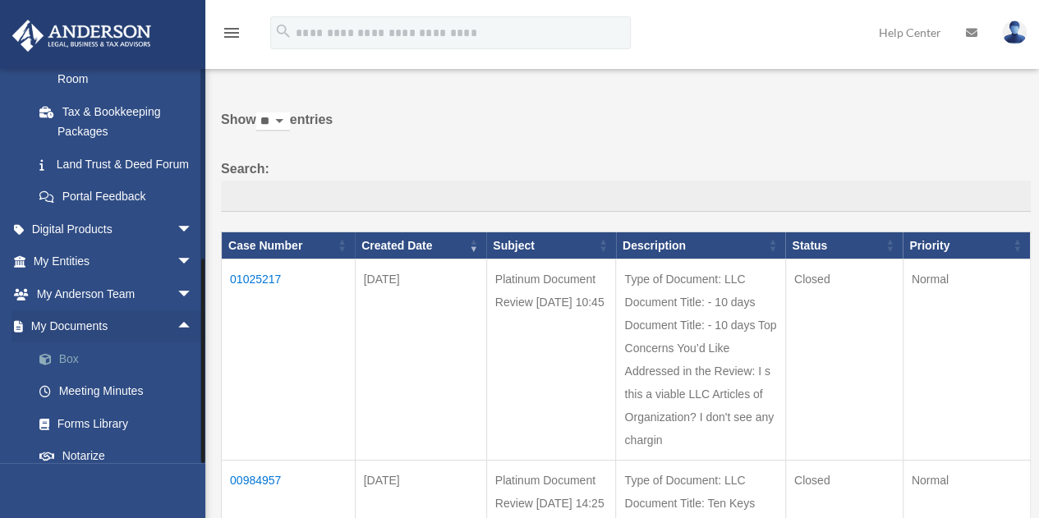
click at [90, 375] on link "Box" at bounding box center [120, 359] width 195 height 33
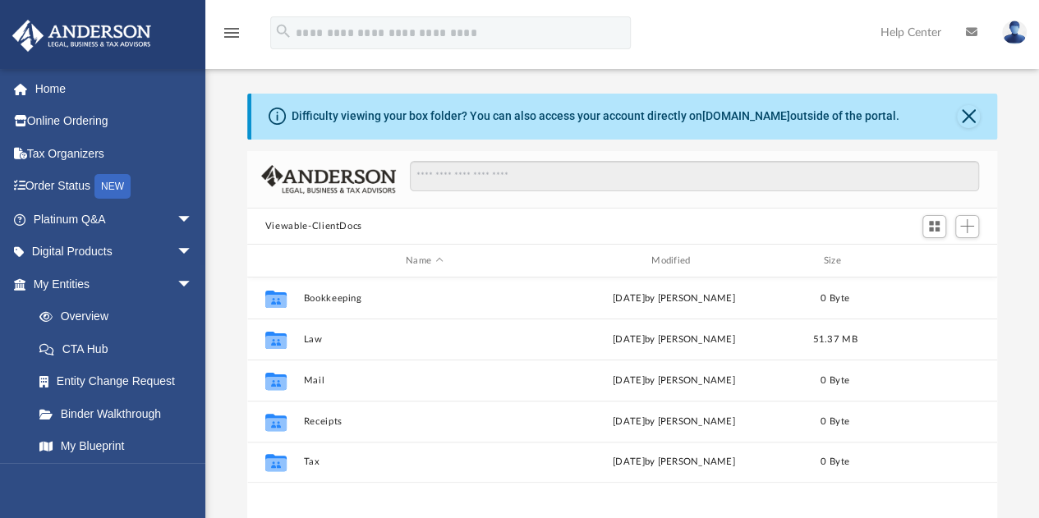
scroll to position [361, 738]
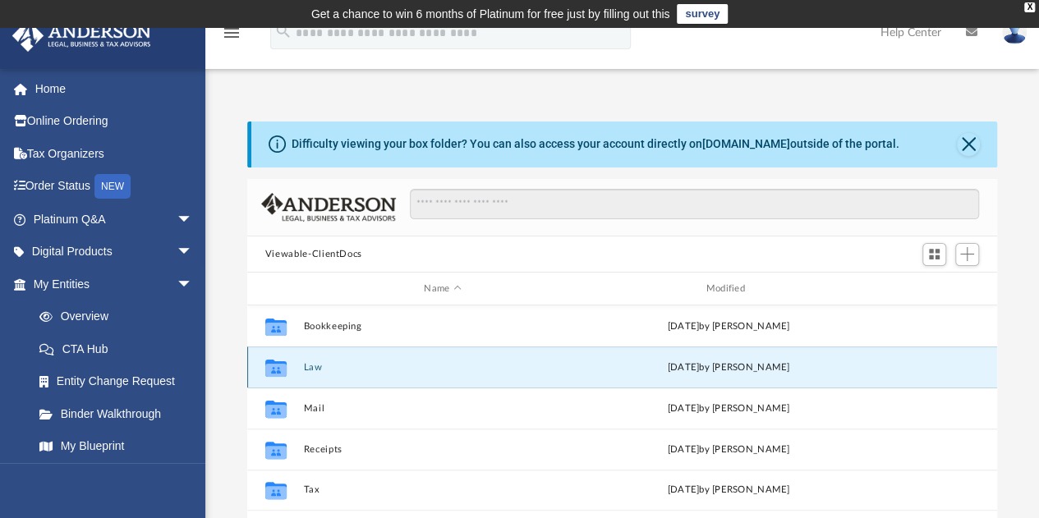
click at [311, 369] on button "Law" at bounding box center [442, 367] width 279 height 11
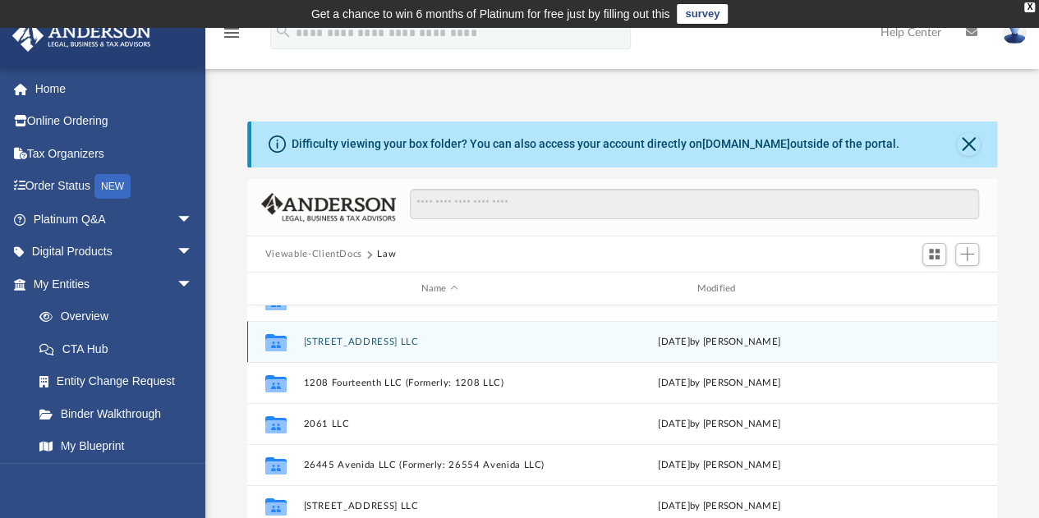
scroll to position [112, 0]
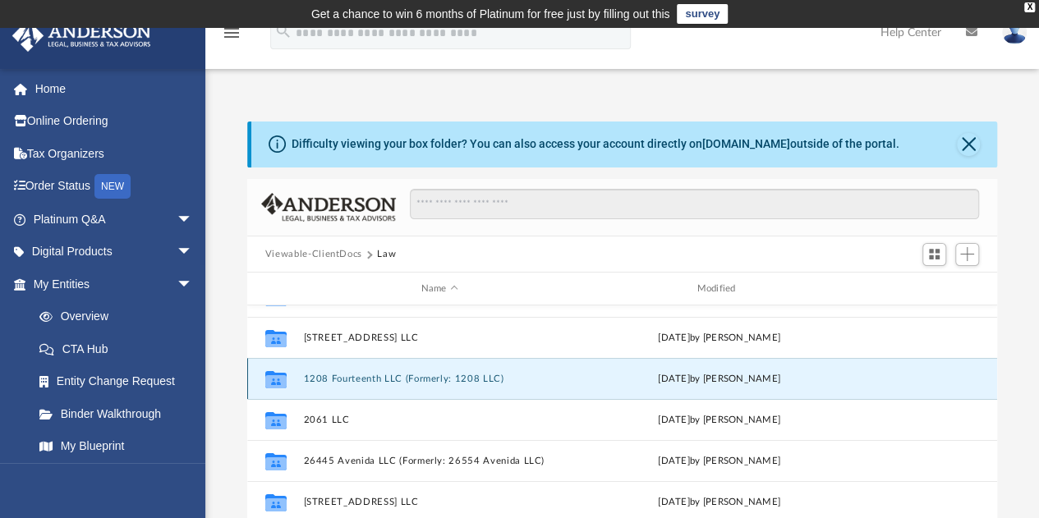
click at [370, 380] on button "1208 Fourteenth LLC (Formerly: 1208 LLC)" at bounding box center [439, 379] width 273 height 11
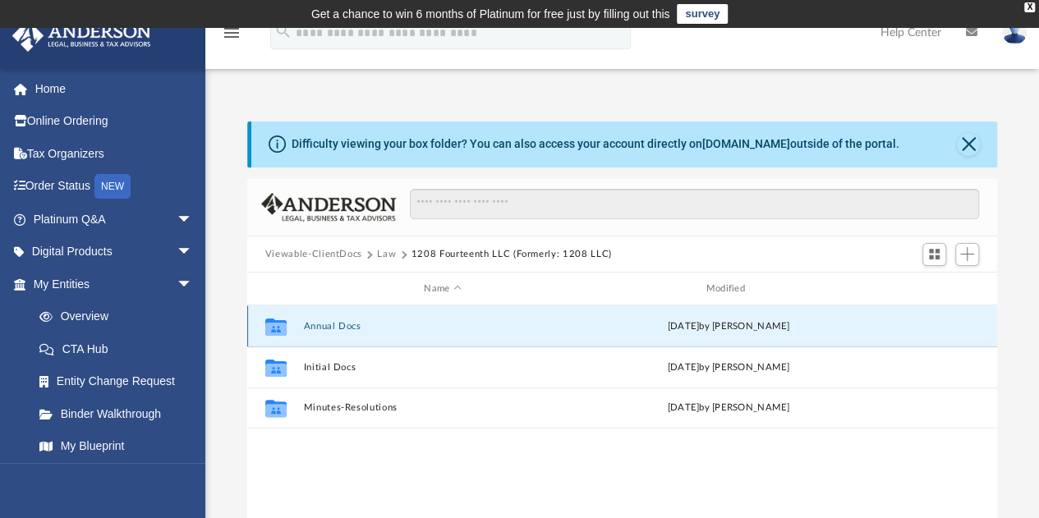
click at [353, 321] on button "Annual Docs" at bounding box center [442, 326] width 279 height 11
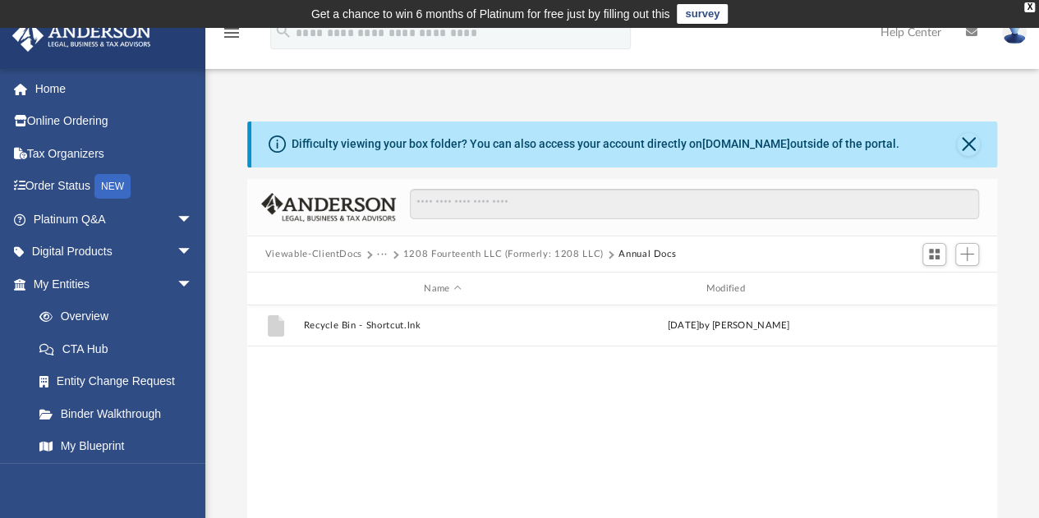
click at [541, 256] on button "1208 Fourteenth LLC (Formerly: 1208 LLC)" at bounding box center [503, 254] width 200 height 15
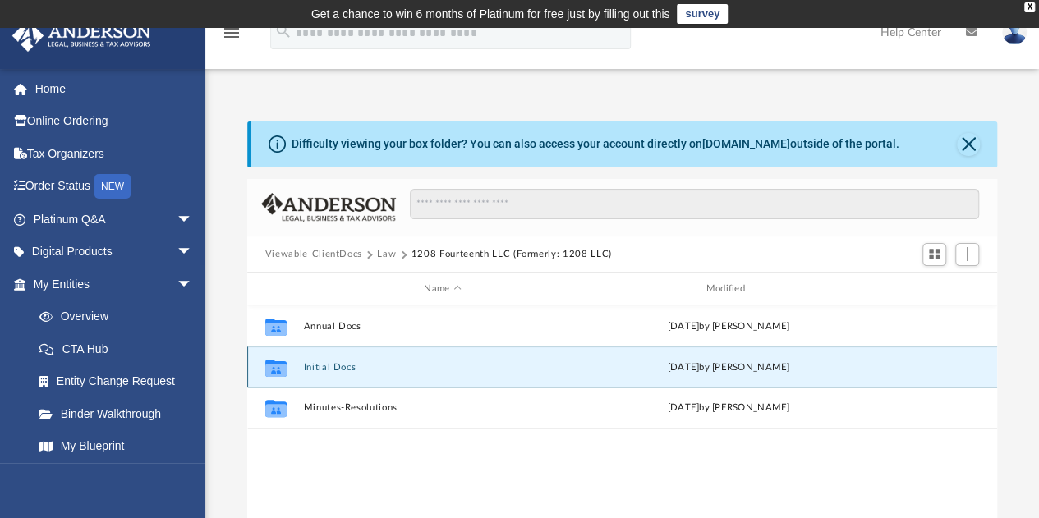
click at [345, 362] on button "Initial Docs" at bounding box center [442, 367] width 279 height 11
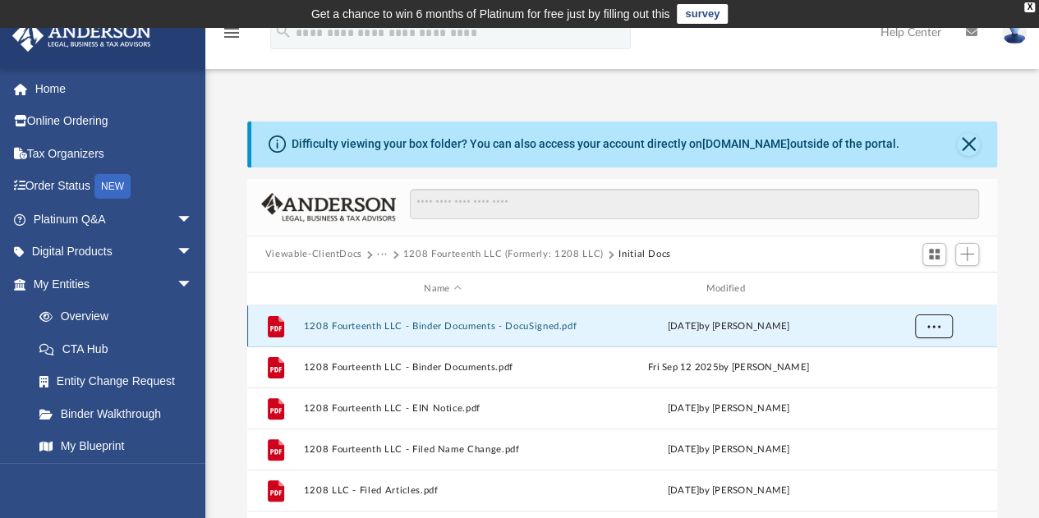
click at [935, 329] on span "More options" at bounding box center [933, 326] width 13 height 9
click at [922, 382] on li "Download" at bounding box center [919, 385] width 48 height 17
click at [381, 252] on button "···" at bounding box center [382, 254] width 11 height 15
click at [380, 256] on button "···" at bounding box center [382, 254] width 11 height 15
click at [379, 254] on button "···" at bounding box center [382, 254] width 11 height 15
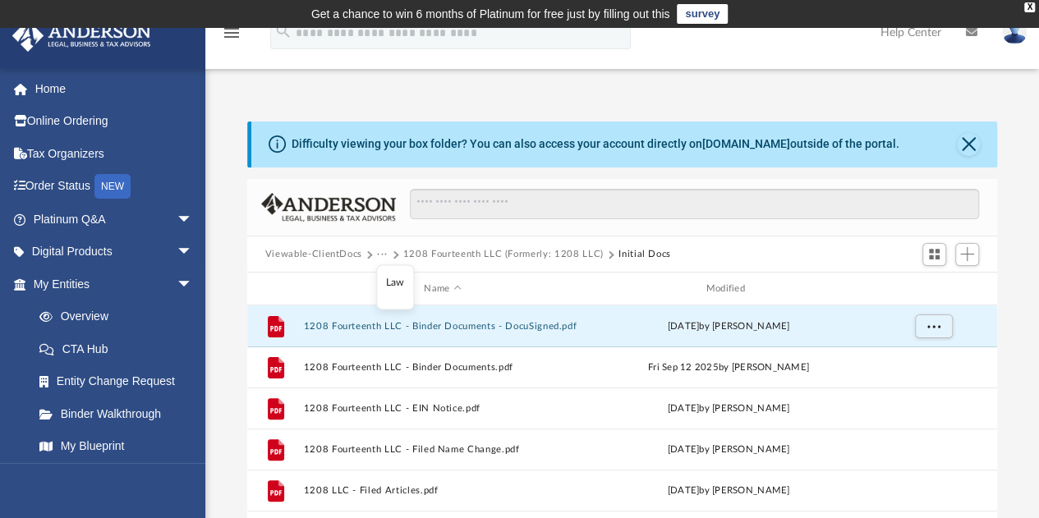
click at [391, 280] on li "Law" at bounding box center [395, 282] width 19 height 17
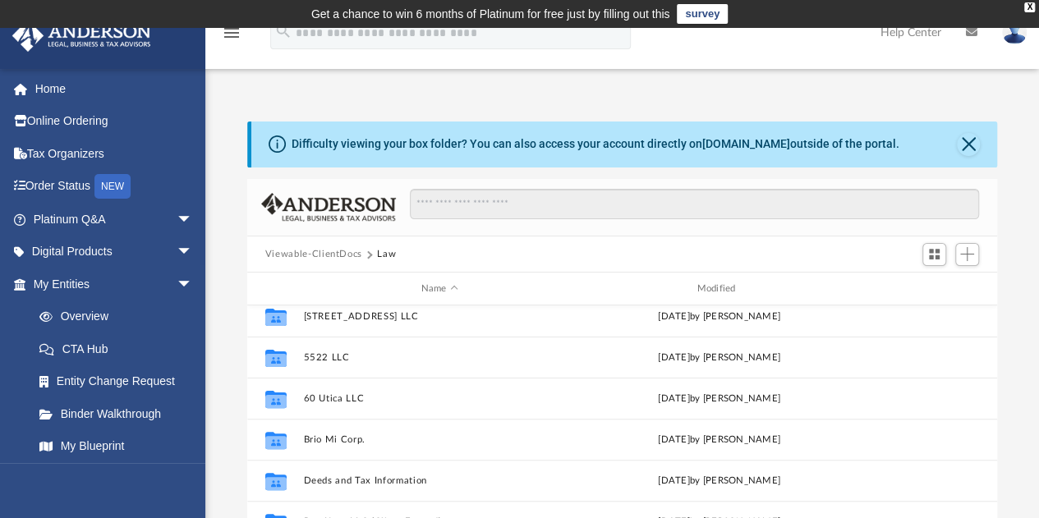
scroll to position [299, 0]
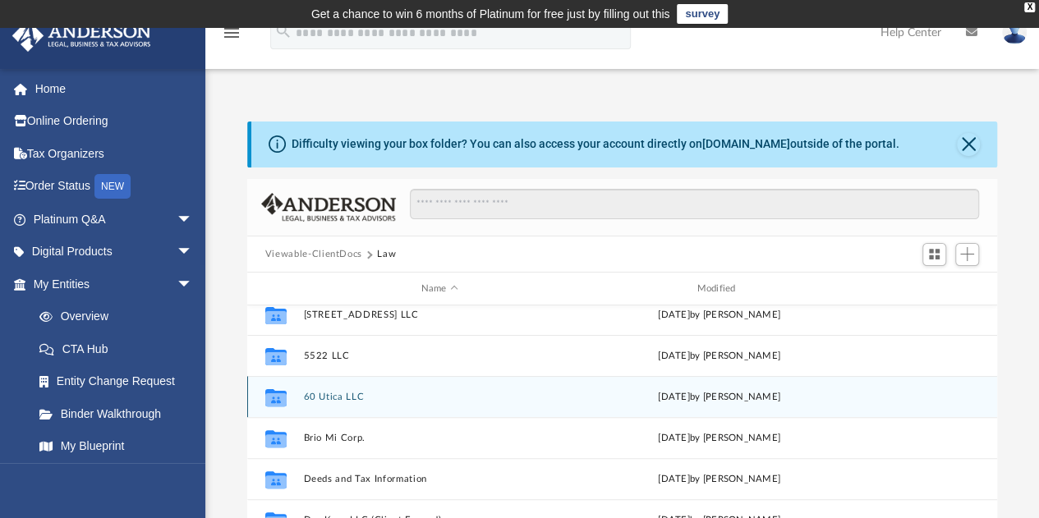
click at [362, 398] on button "60 Utica LLC" at bounding box center [439, 397] width 273 height 11
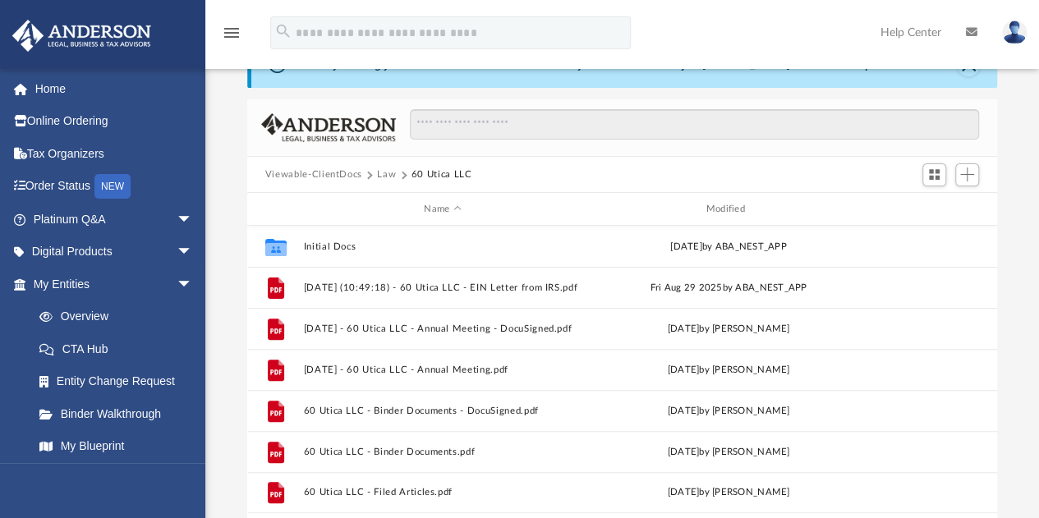
scroll to position [81, 0]
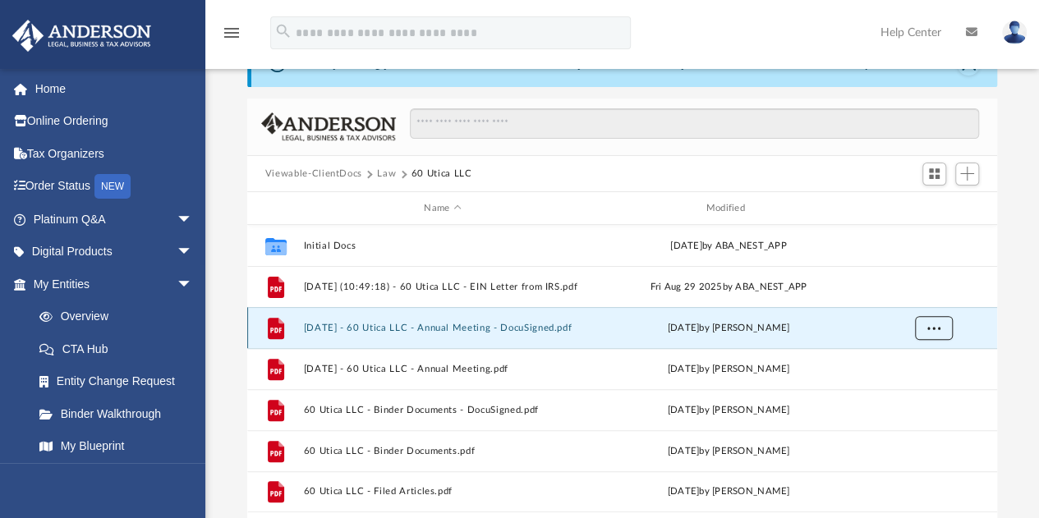
click at [933, 325] on span "More options" at bounding box center [933, 328] width 13 height 9
click at [925, 385] on li "Download" at bounding box center [919, 387] width 48 height 17
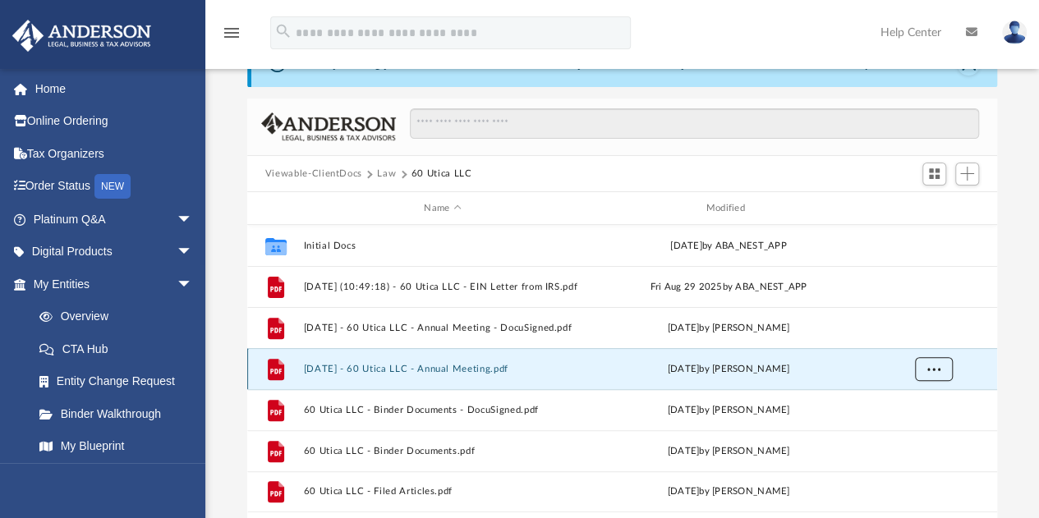
click at [933, 371] on span "More options" at bounding box center [933, 369] width 13 height 9
click at [928, 427] on li "Download" at bounding box center [919, 428] width 48 height 17
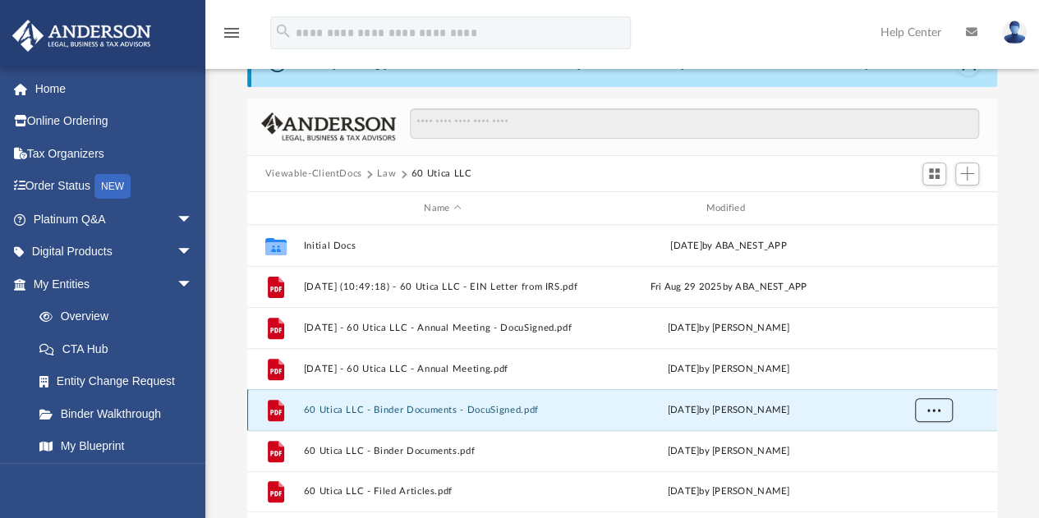
click at [943, 415] on button "More options" at bounding box center [933, 410] width 38 height 25
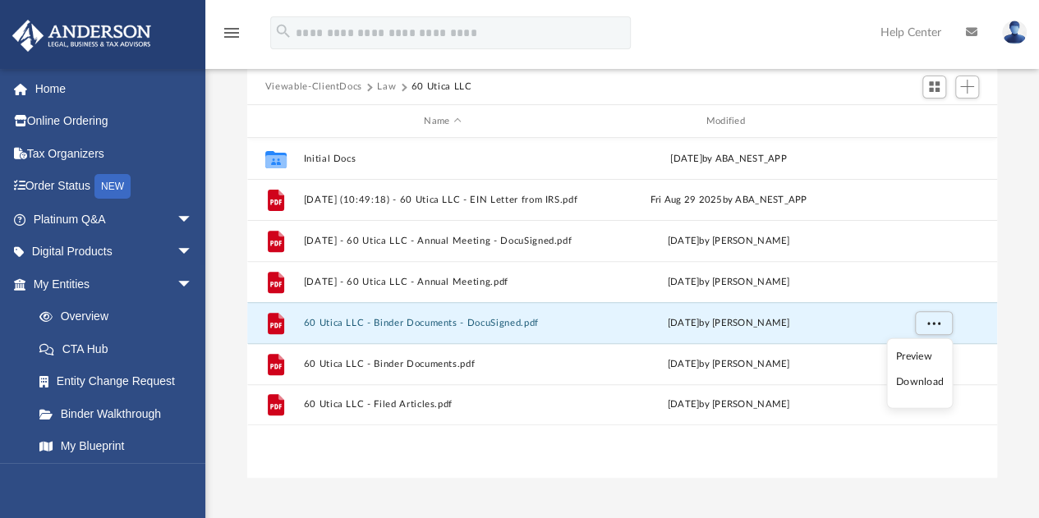
scroll to position [168, 0]
click at [924, 382] on li "Download" at bounding box center [920, 381] width 48 height 17
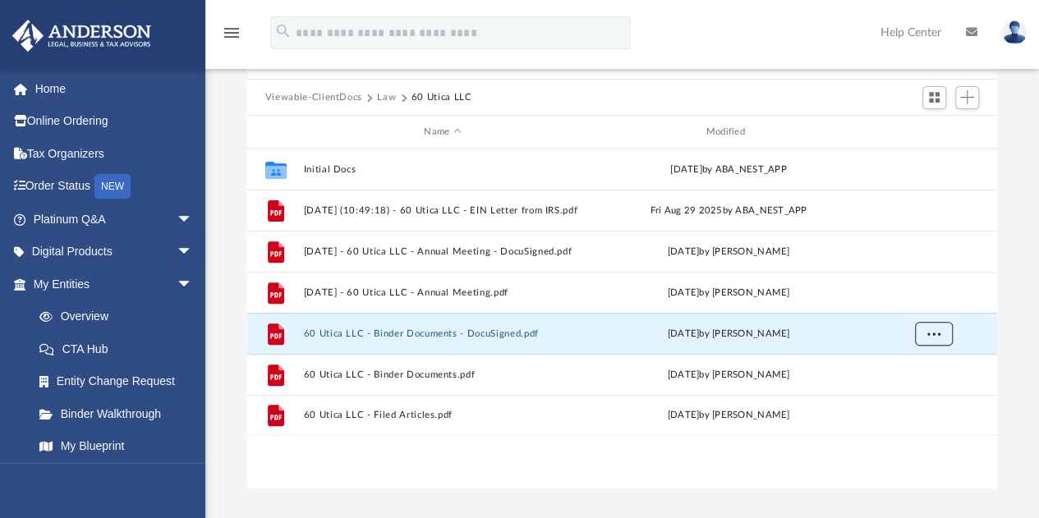
scroll to position [158, 0]
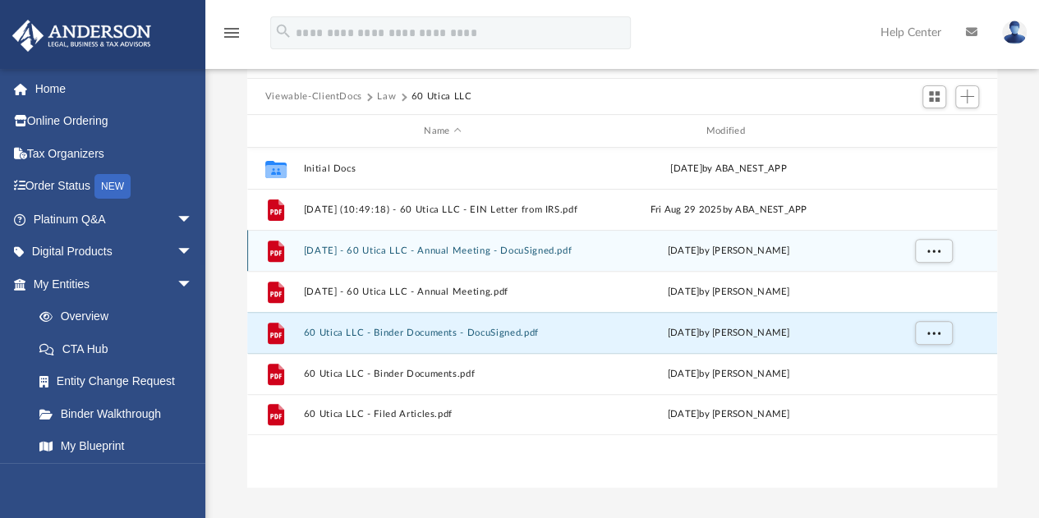
click at [949, 232] on div "File [DATE] - 60 Utica LLC - Annual Meeting - DocuSigned.pdf [DATE] by [PERSON_…" at bounding box center [622, 250] width 750 height 41
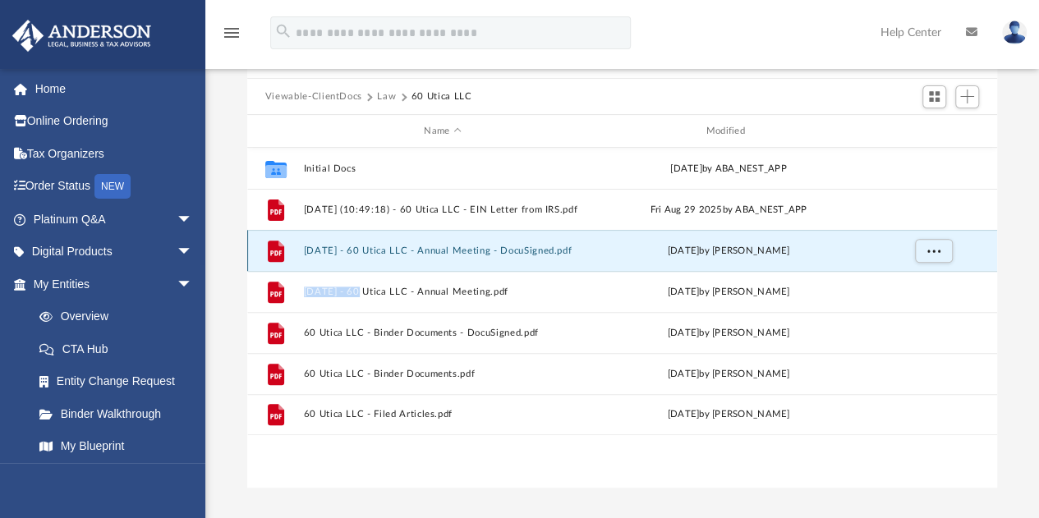
click at [949, 232] on div "File [DATE] - 60 Utica LLC - Annual Meeting - DocuSigned.pdf [DATE] by [PERSON_…" at bounding box center [622, 250] width 750 height 41
